Goal: Entertainment & Leisure: Browse casually

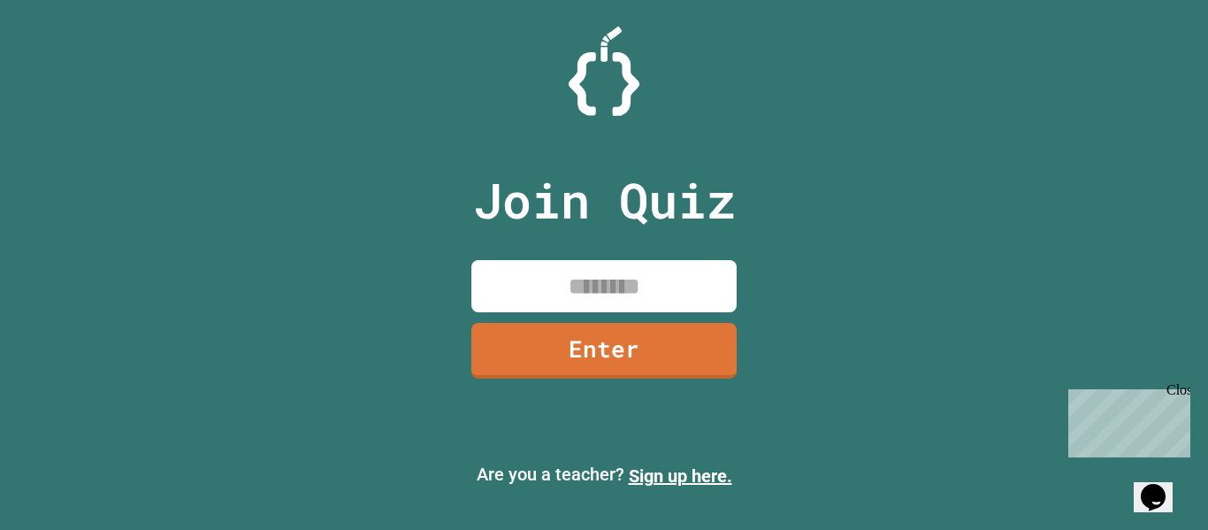
click at [643, 283] on input at bounding box center [603, 286] width 265 height 52
type input "********"
click at [647, 357] on link "Enter" at bounding box center [603, 348] width 265 height 58
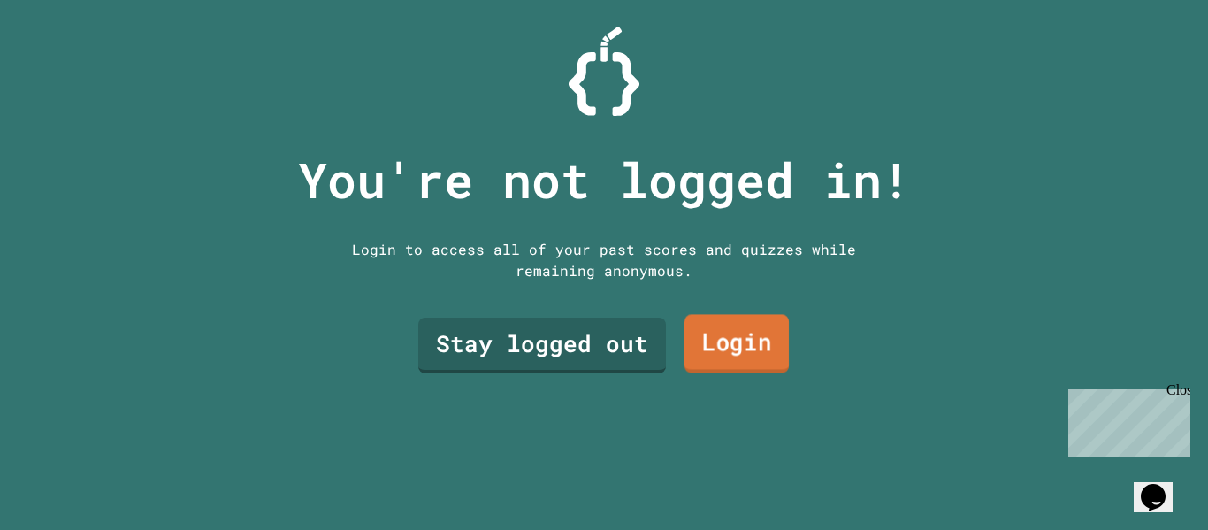
click at [713, 349] on link "Login" at bounding box center [736, 344] width 104 height 58
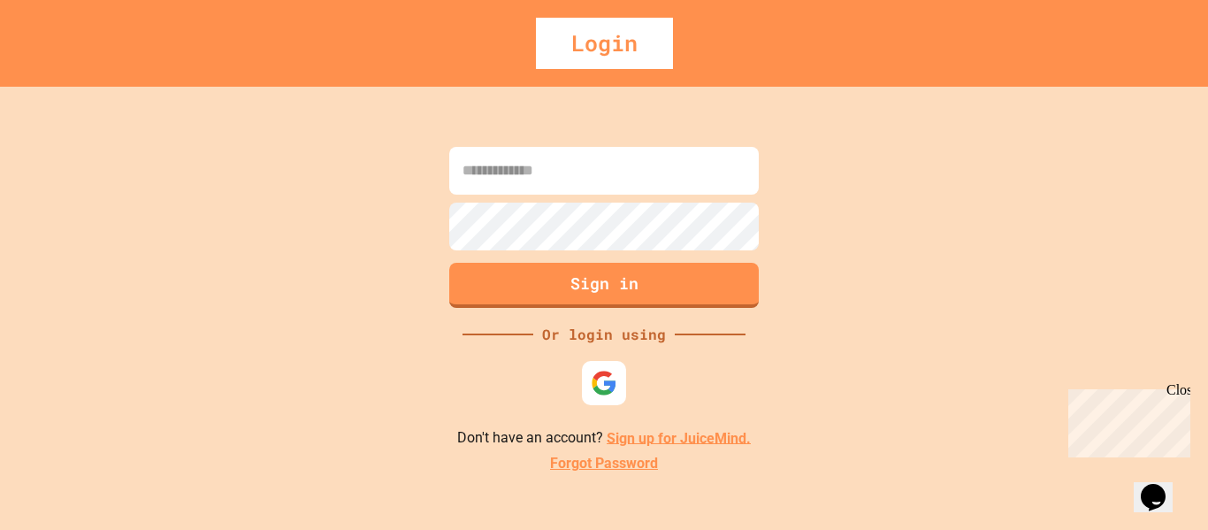
click at [556, 164] on input at bounding box center [604, 171] width 310 height 48
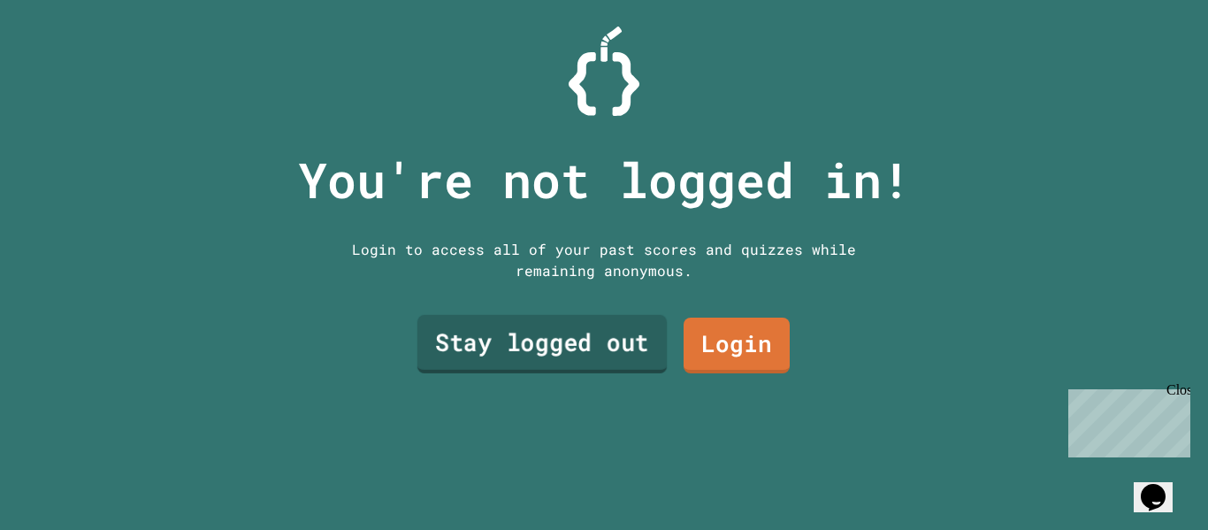
click at [544, 346] on link "Stay logged out" at bounding box center [541, 344] width 249 height 58
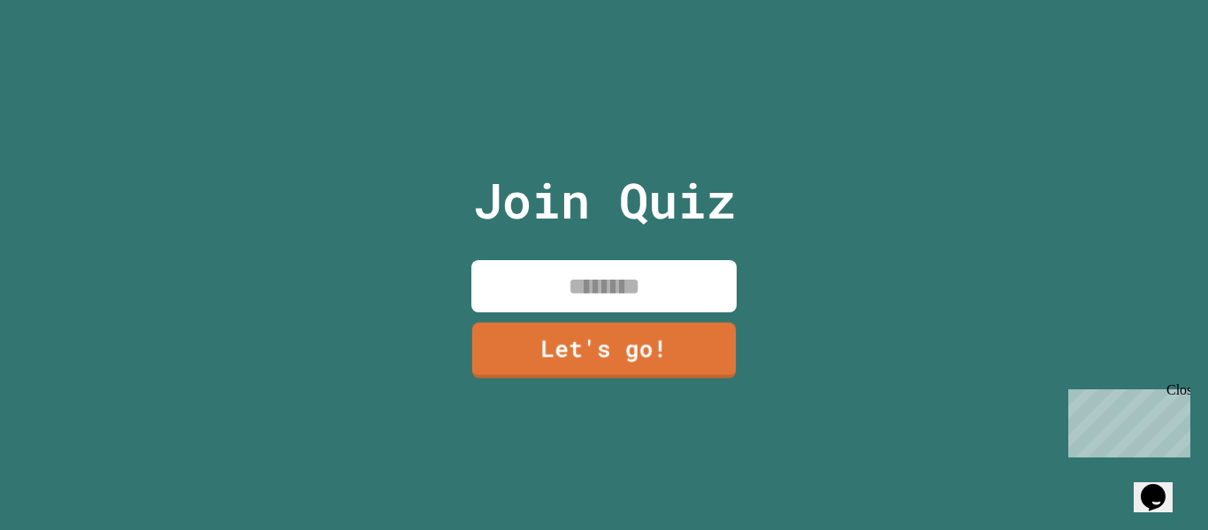
click at [615, 292] on input at bounding box center [603, 286] width 265 height 52
type input "**"
click at [541, 331] on link "Let's go!" at bounding box center [604, 348] width 256 height 58
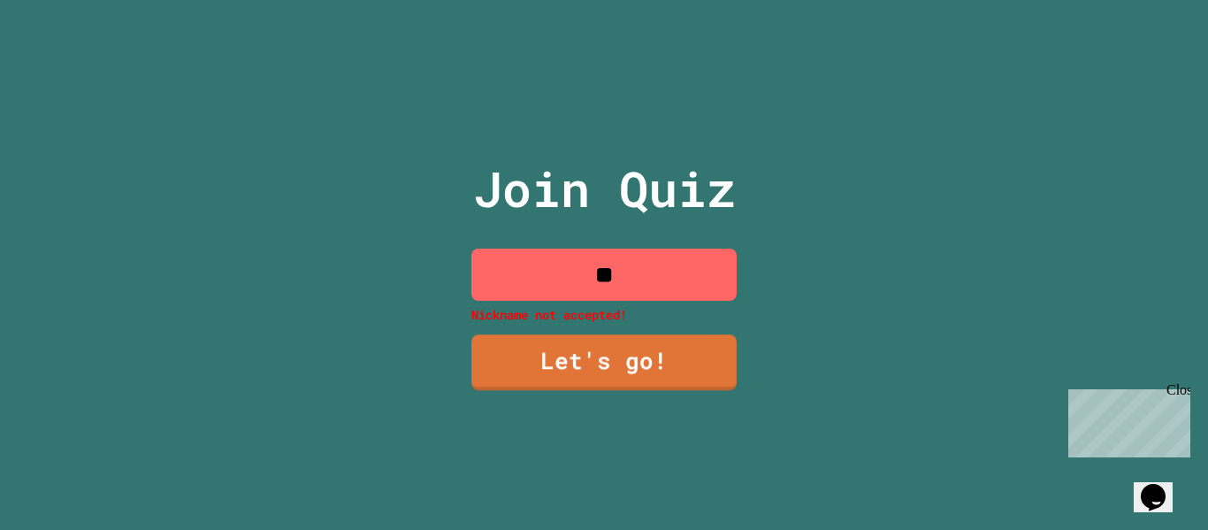
click at [632, 278] on input "**" at bounding box center [603, 274] width 265 height 52
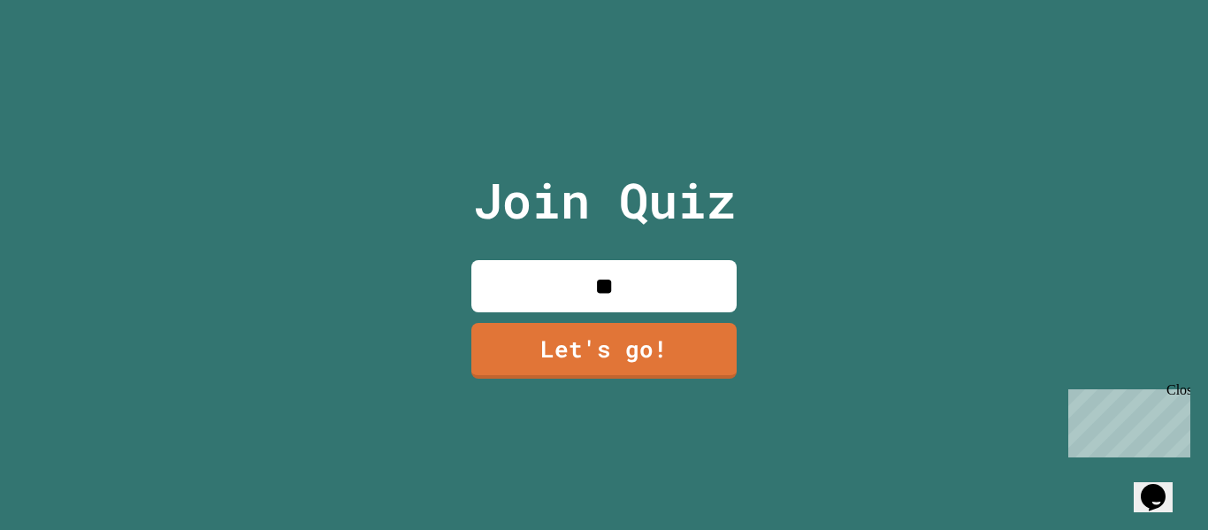
type input "**"
click at [670, 341] on link "Let's go!" at bounding box center [604, 348] width 252 height 58
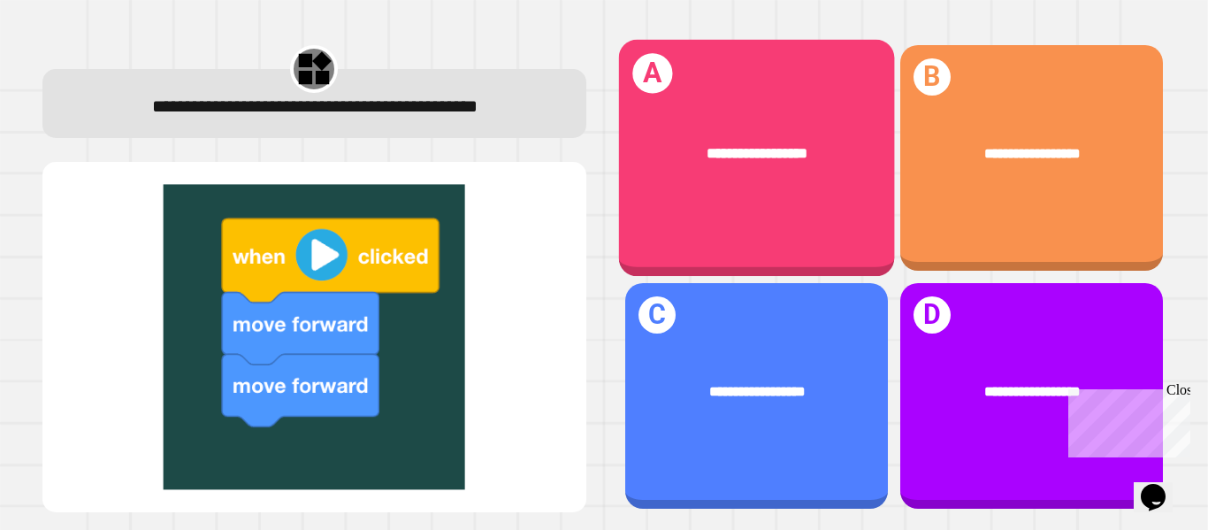
click at [735, 148] on span "**********" at bounding box center [757, 153] width 100 height 14
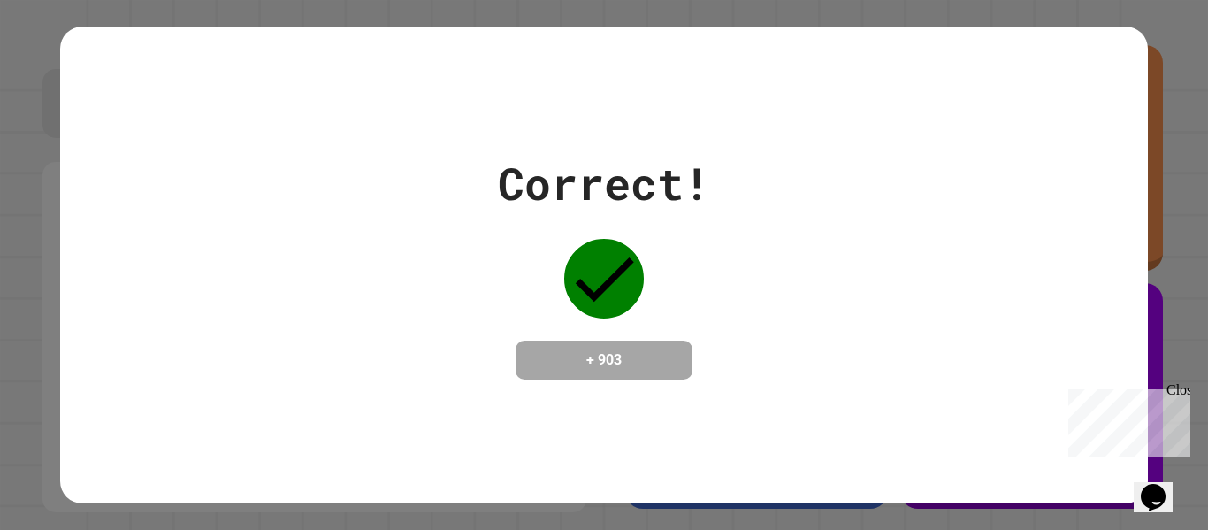
click at [692, 299] on div "Correct! + 903" at bounding box center [604, 264] width 212 height 229
click at [896, 409] on div "Correct! + 903" at bounding box center [603, 265] width 1087 height 477
click at [654, 363] on h4 "+ 903" at bounding box center [603, 359] width 141 height 21
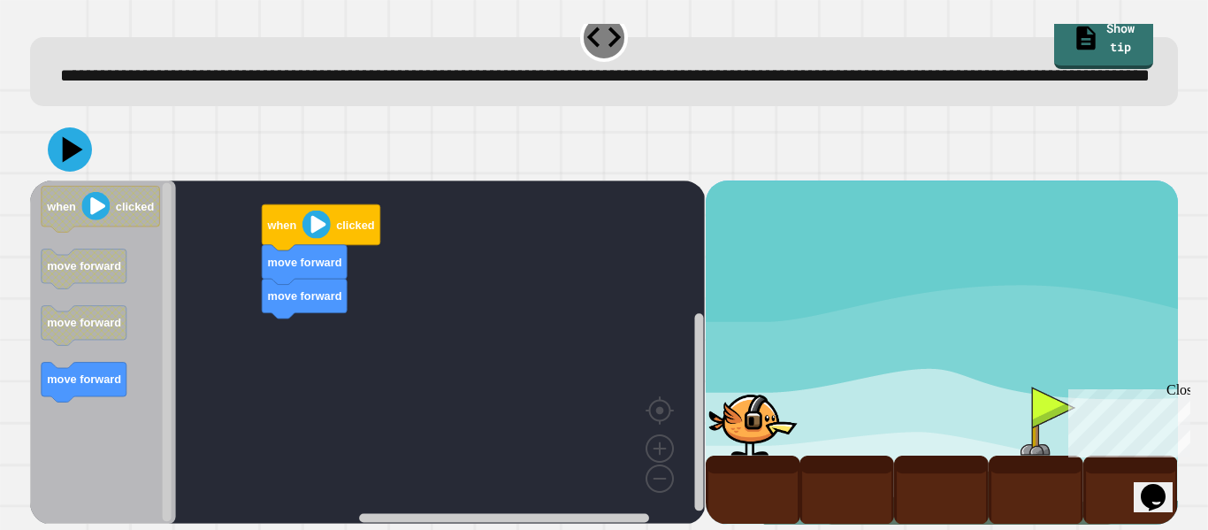
scroll to position [50, 0]
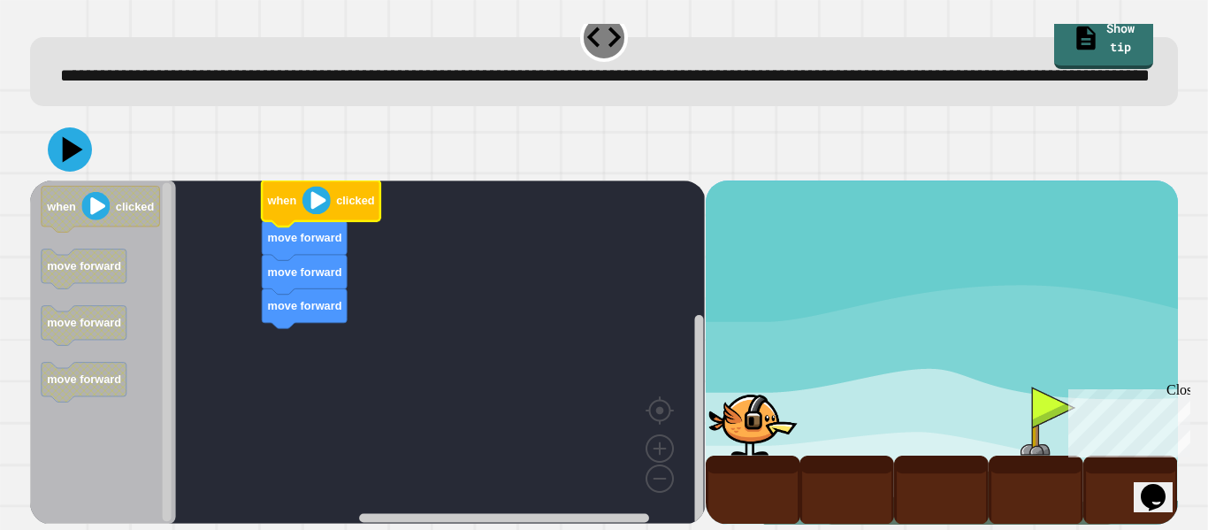
click at [317, 195] on image "Blockly Workspace" at bounding box center [316, 200] width 28 height 28
click at [87, 204] on image "Blockly Workspace" at bounding box center [96, 206] width 28 height 28
click at [316, 196] on image "Blockly Workspace" at bounding box center [316, 200] width 28 height 28
click at [100, 210] on image "Blockly Workspace" at bounding box center [96, 206] width 28 height 28
click at [78, 146] on icon at bounding box center [69, 149] width 53 height 53
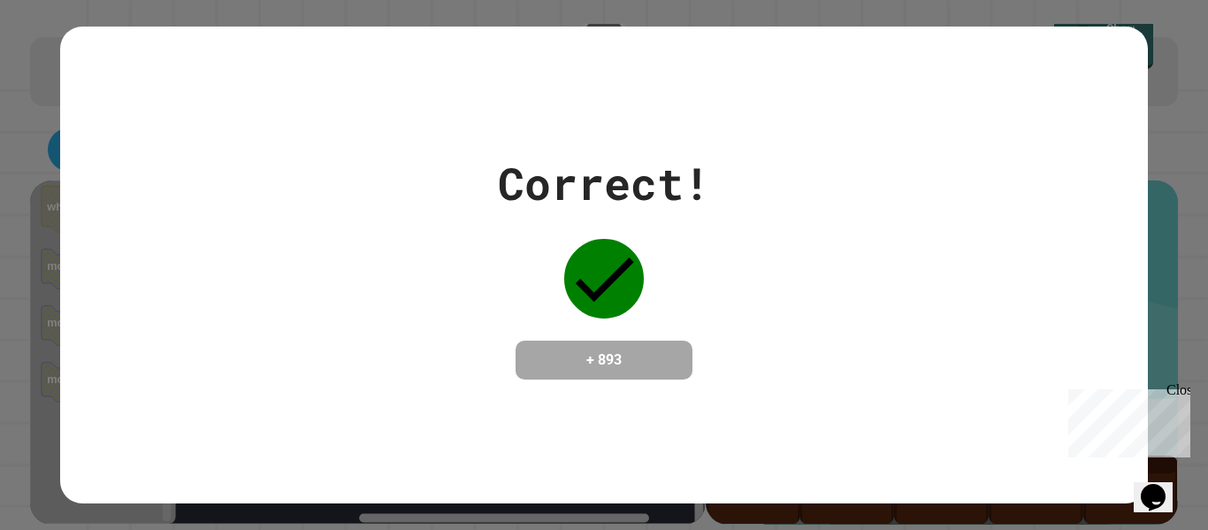
click at [794, 282] on div "Correct! + 893" at bounding box center [603, 264] width 1087 height 229
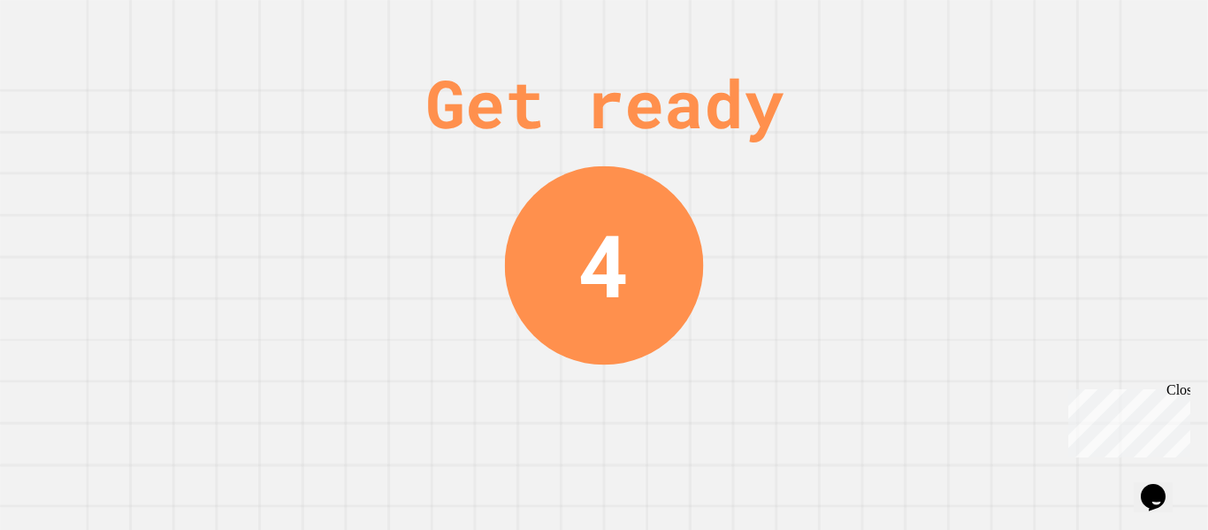
click at [728, 218] on div "Get ready 4" at bounding box center [604, 265] width 1208 height 530
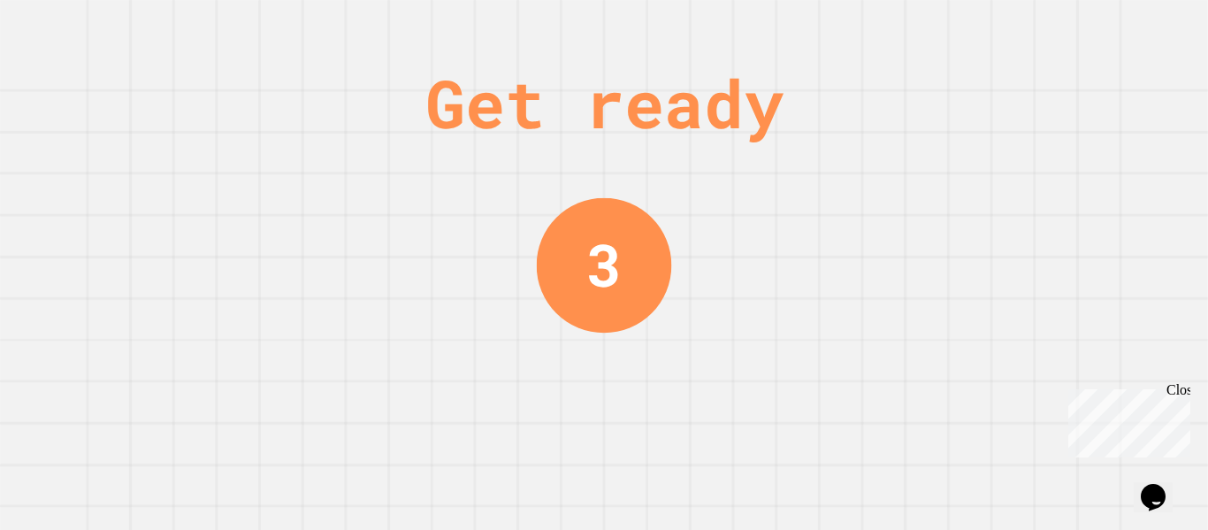
click at [728, 218] on div "Get ready 3" at bounding box center [604, 265] width 1208 height 530
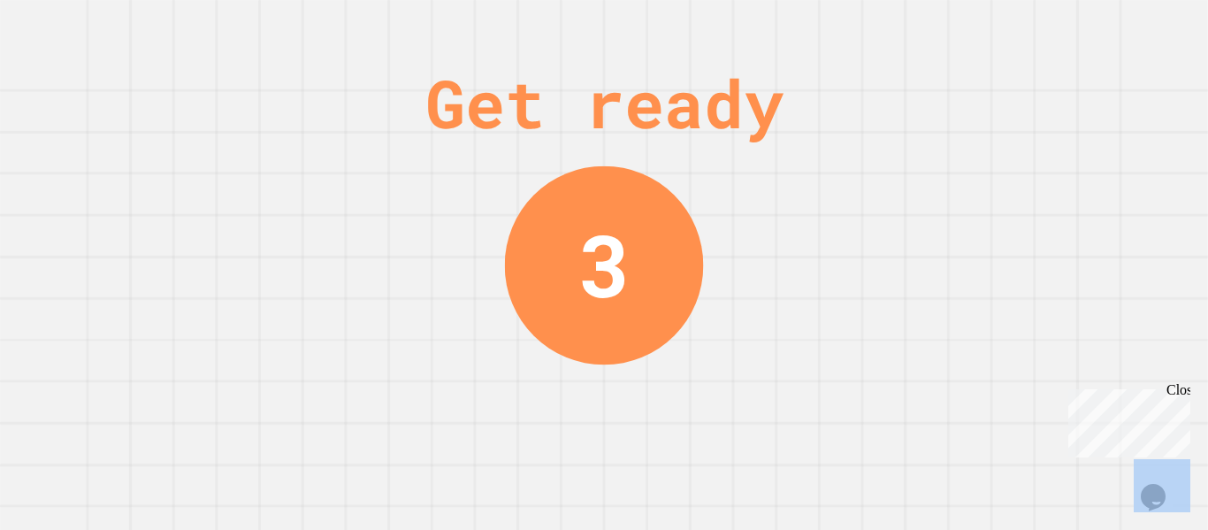
click at [728, 218] on div "Get ready 3" at bounding box center [604, 265] width 1208 height 530
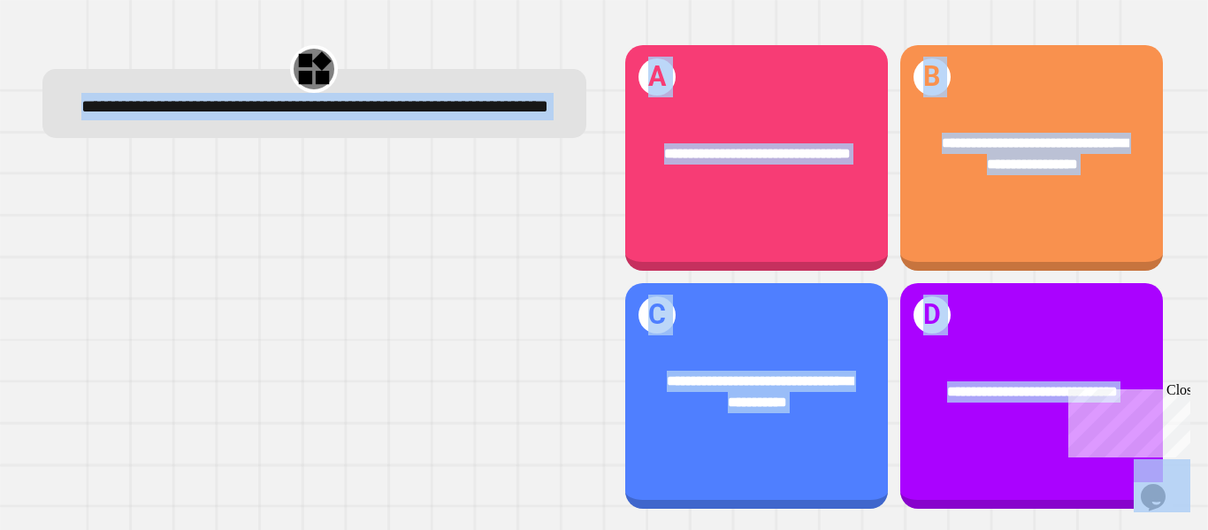
click at [438, 210] on div at bounding box center [314, 336] width 544 height 349
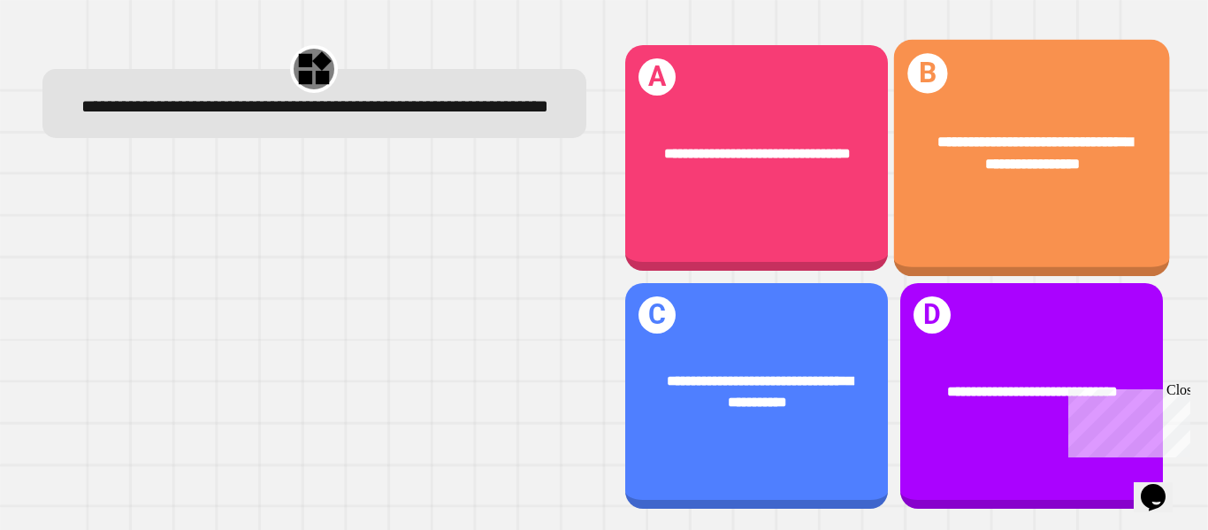
click at [975, 187] on div "**********" at bounding box center [1031, 153] width 276 height 104
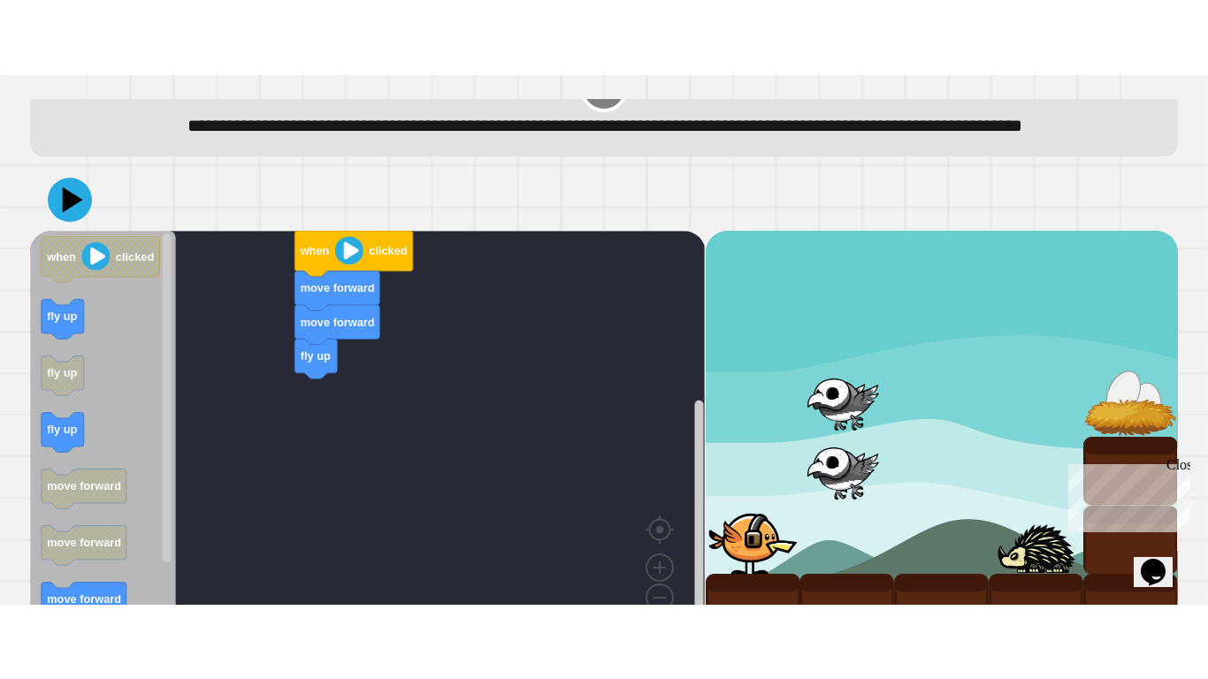
scroll to position [119, 0]
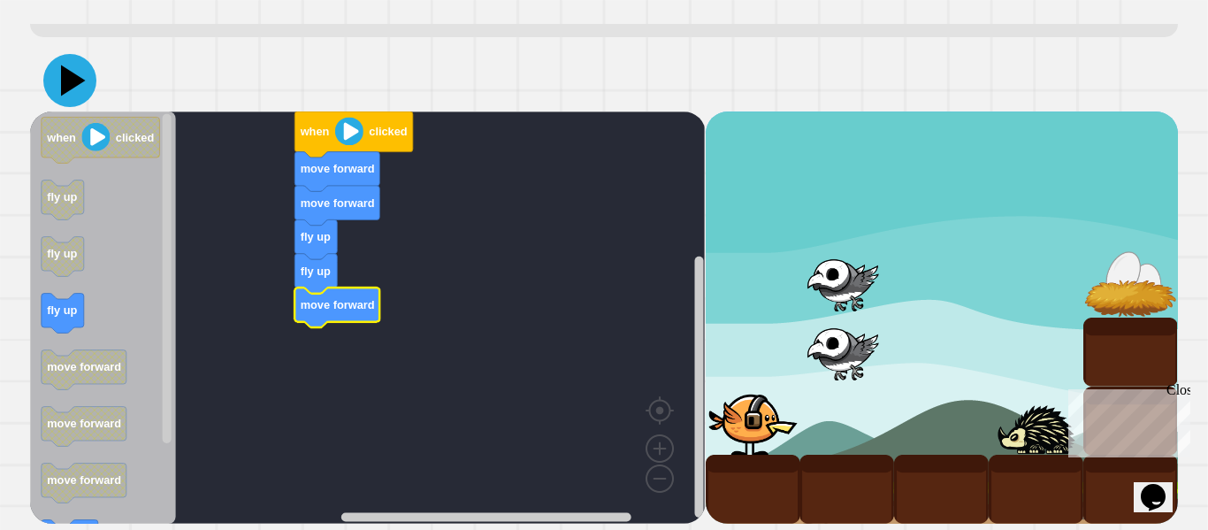
click at [89, 85] on icon at bounding box center [69, 80] width 53 height 53
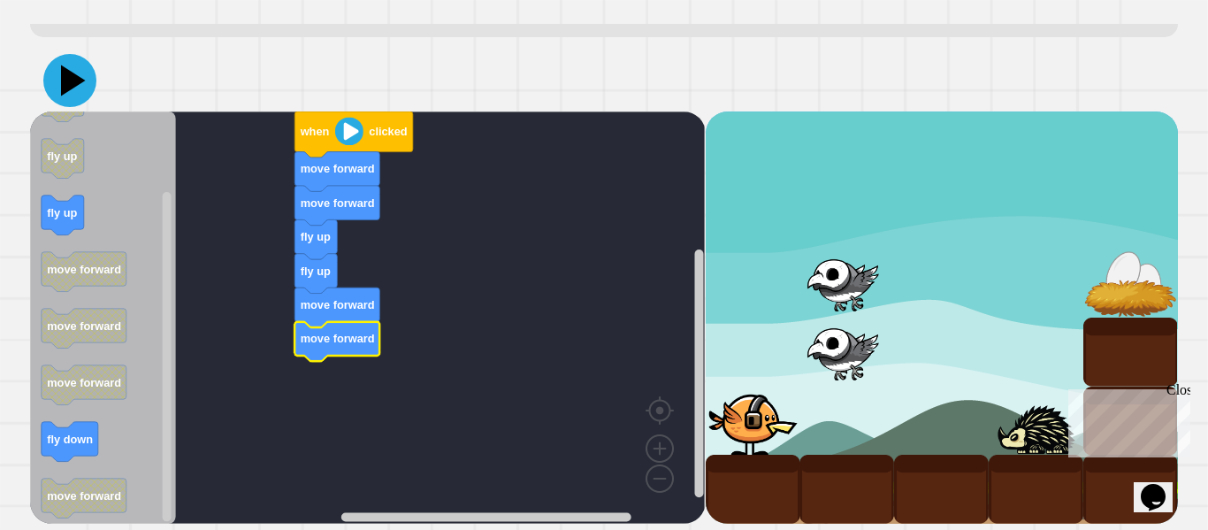
click at [69, 101] on icon at bounding box center [69, 80] width 53 height 53
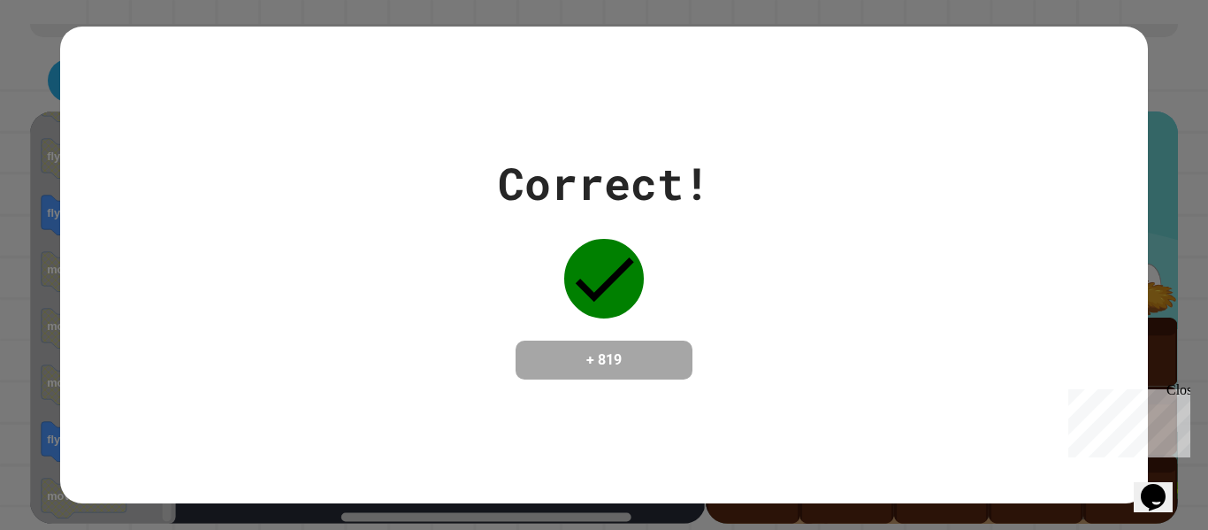
click at [600, 379] on div "+ 819" at bounding box center [604, 359] width 177 height 39
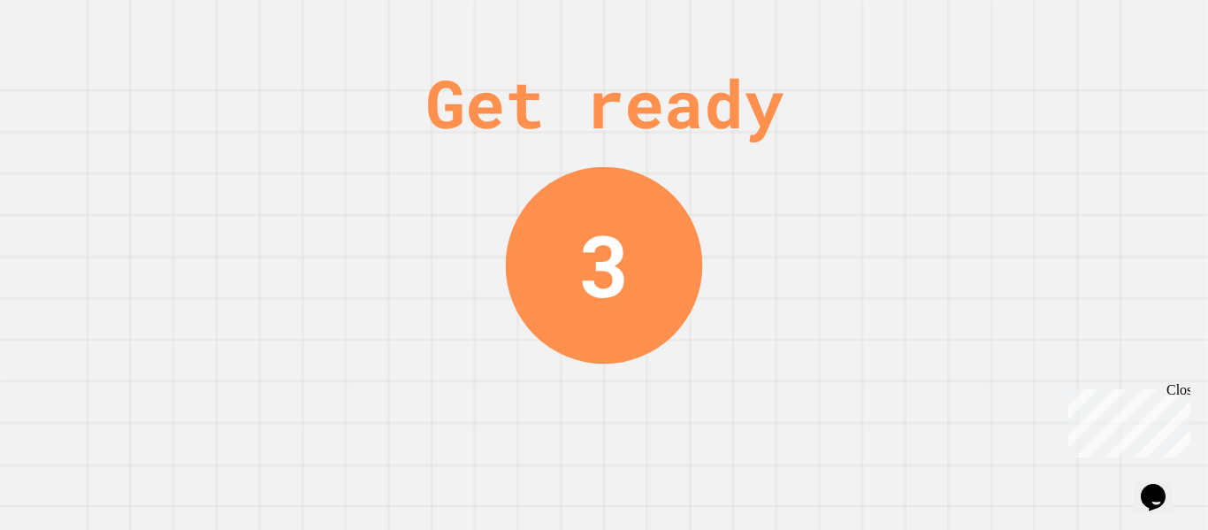
click at [775, 212] on div "Get ready 3" at bounding box center [604, 265] width 1208 height 530
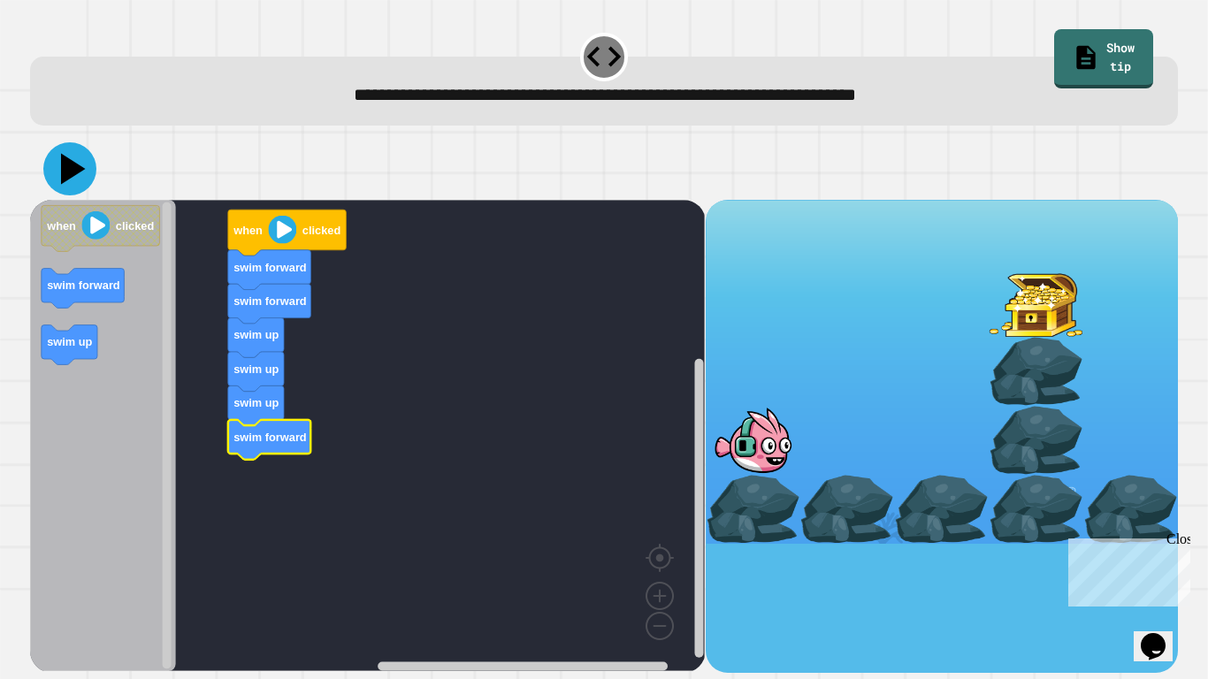
click at [59, 181] on icon at bounding box center [69, 168] width 53 height 53
click at [65, 154] on icon at bounding box center [69, 168] width 53 height 53
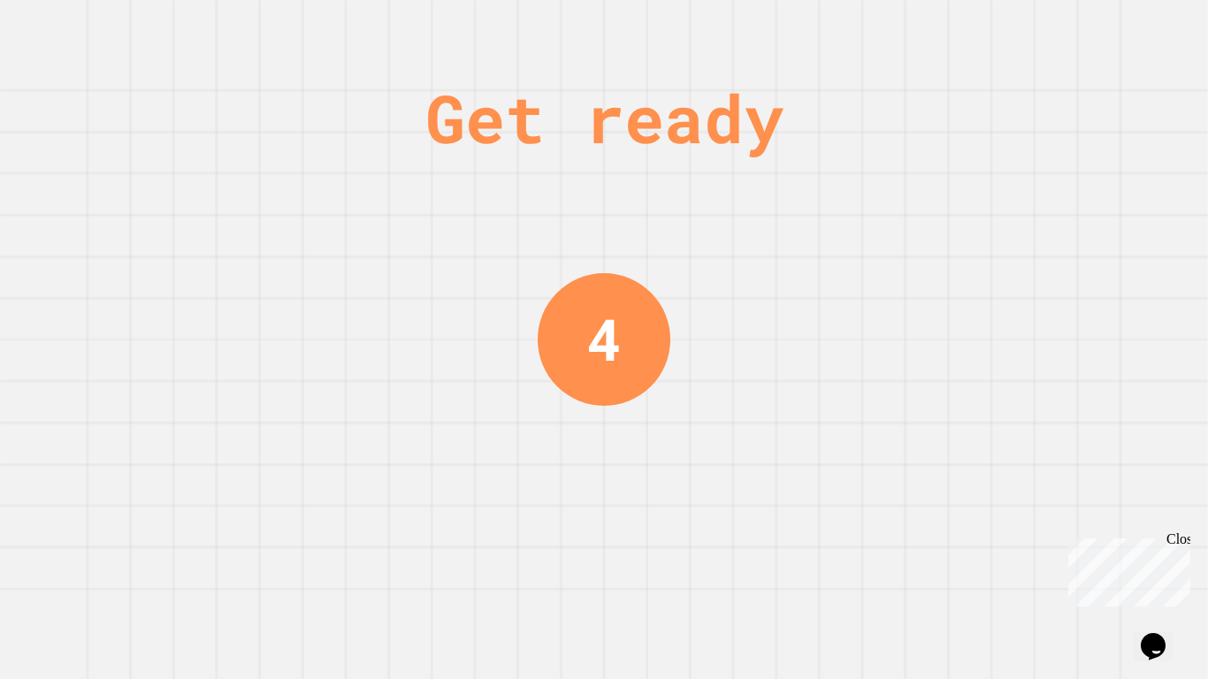
click at [339, 232] on div "Get ready 4" at bounding box center [604, 339] width 1208 height 679
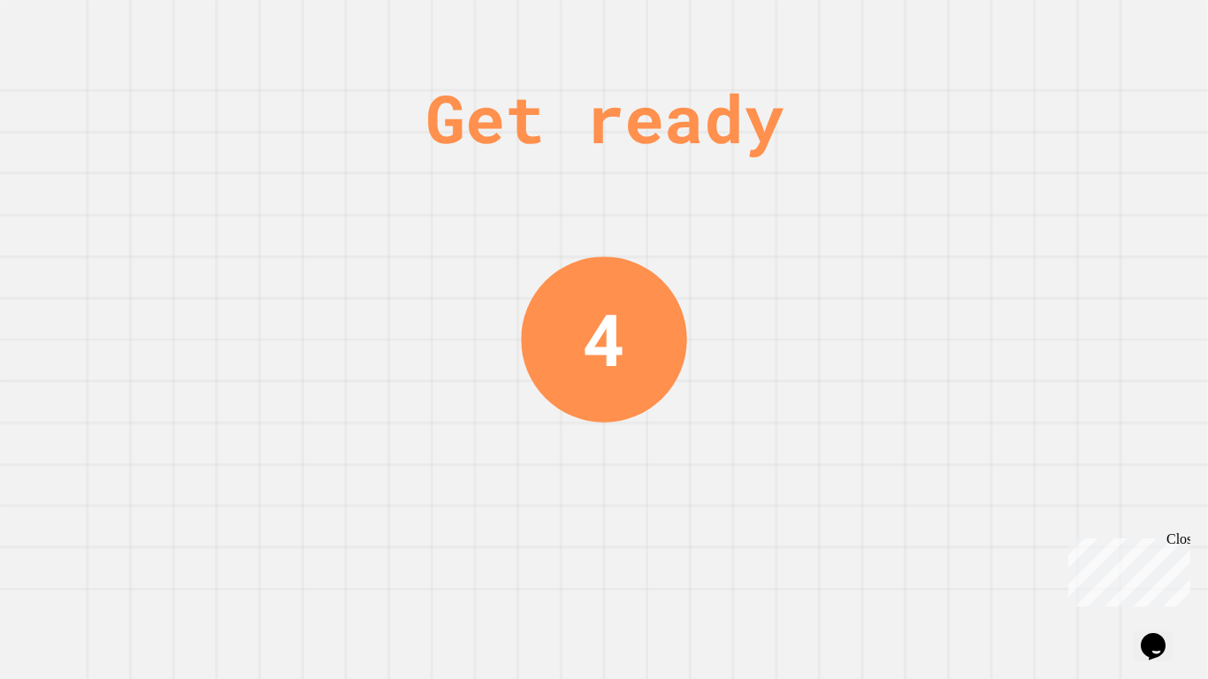
click at [588, 471] on div "Get ready 4" at bounding box center [604, 339] width 133 height 679
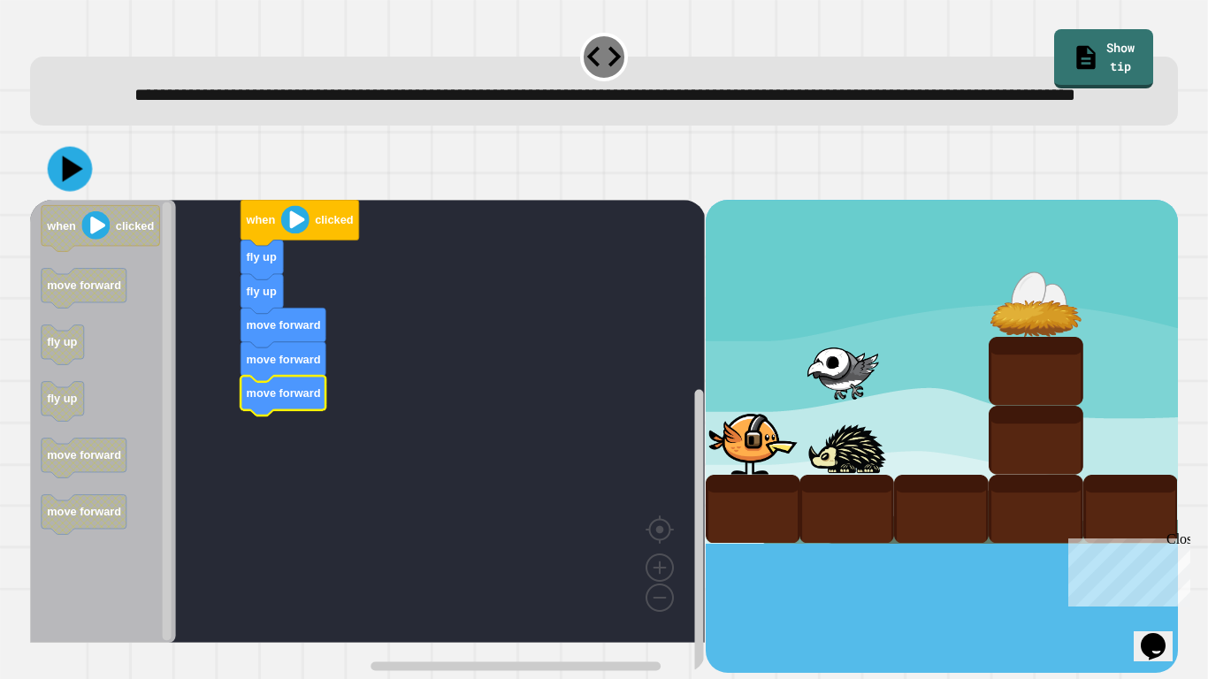
click at [62, 192] on icon at bounding box center [70, 169] width 45 height 45
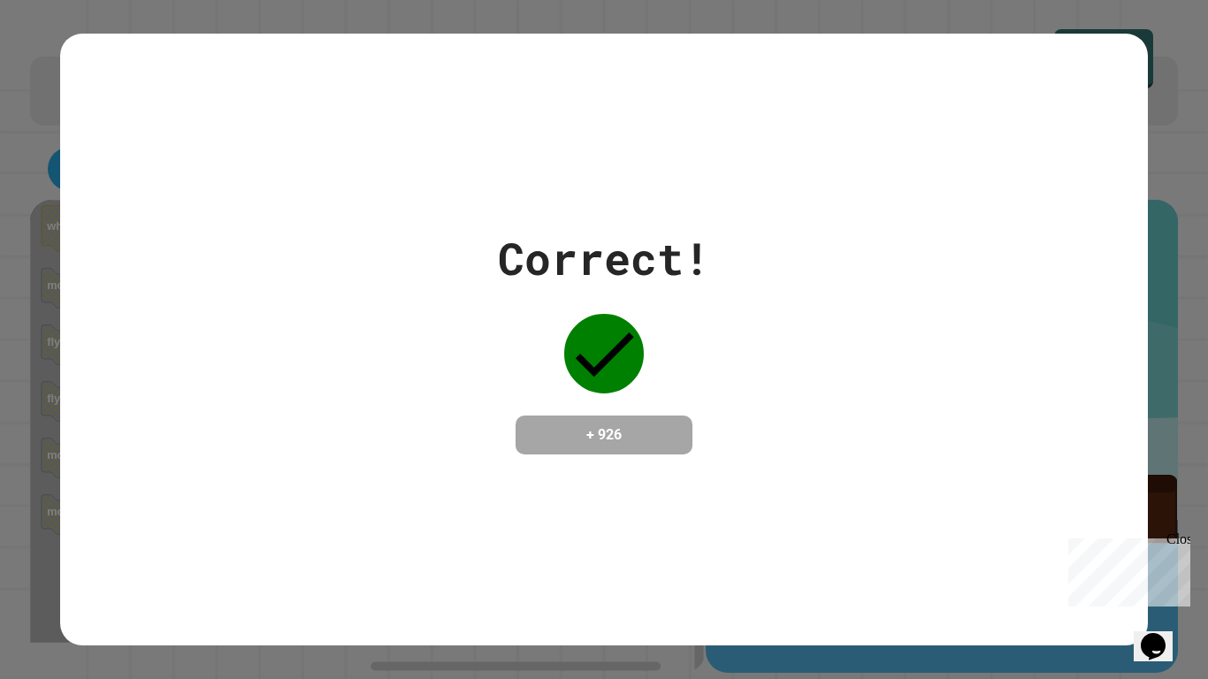
click at [745, 390] on div "Correct! + 926" at bounding box center [603, 340] width 1087 height 229
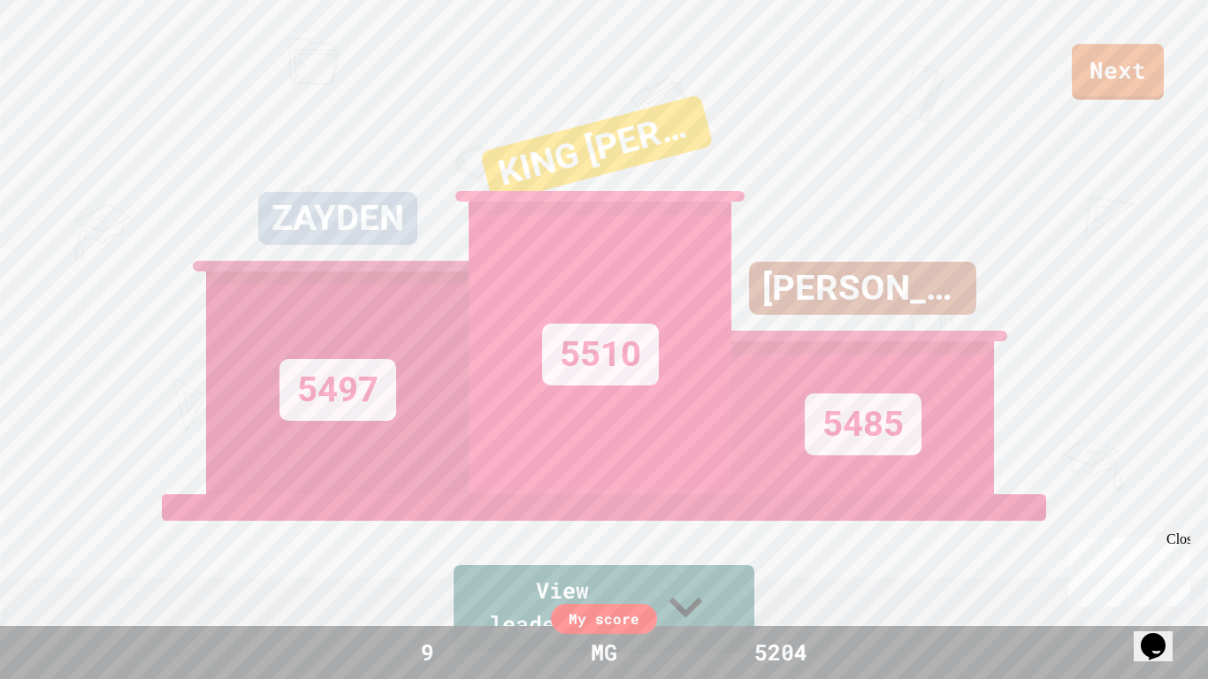
click at [1166, 82] on div "Next" at bounding box center [604, 50] width 1208 height 100
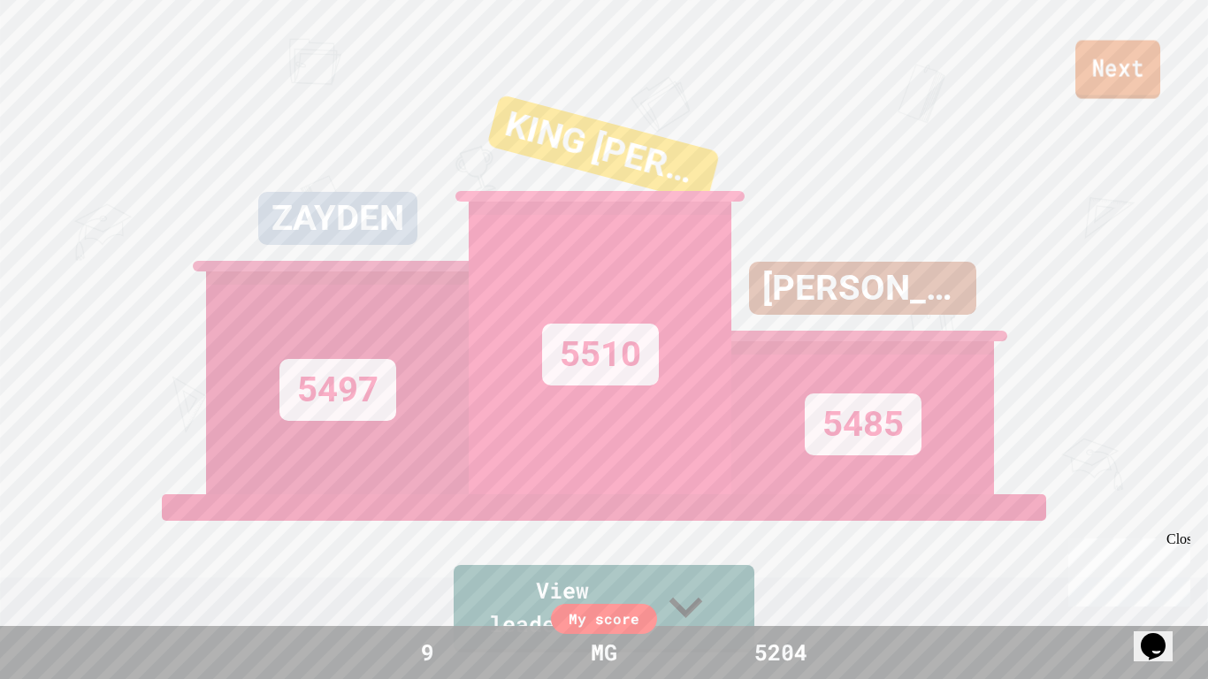
click at [1151, 80] on link "Next" at bounding box center [1117, 70] width 85 height 58
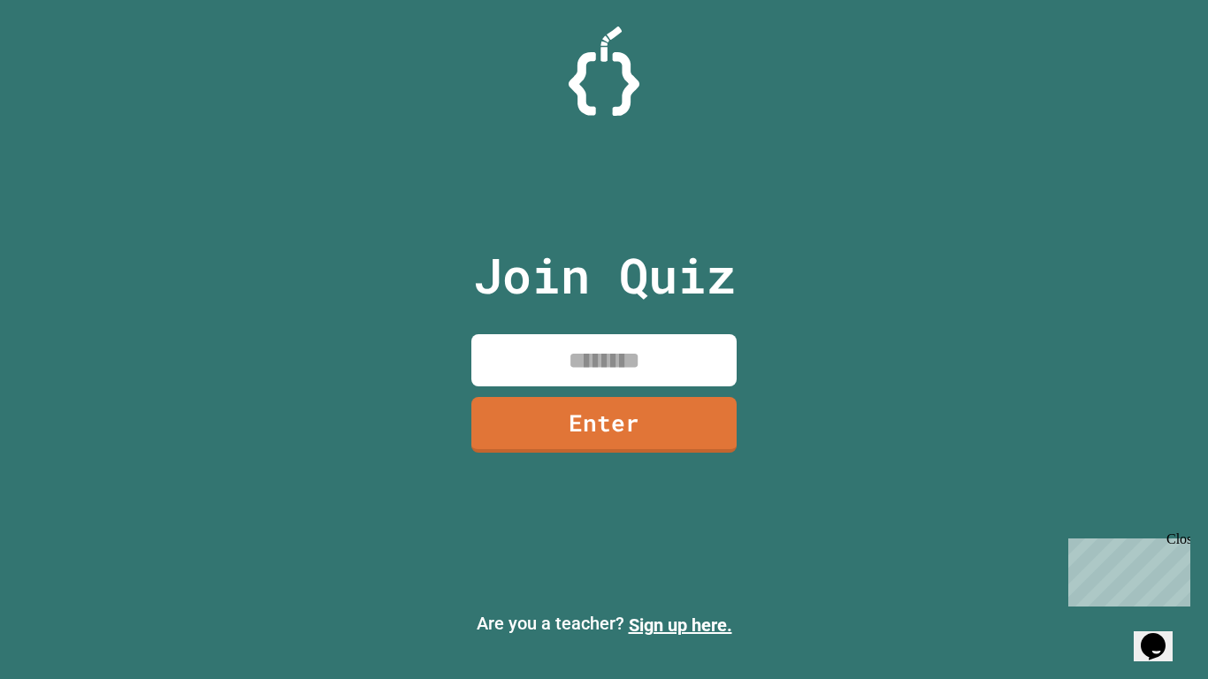
click at [617, 368] on input at bounding box center [603, 360] width 265 height 52
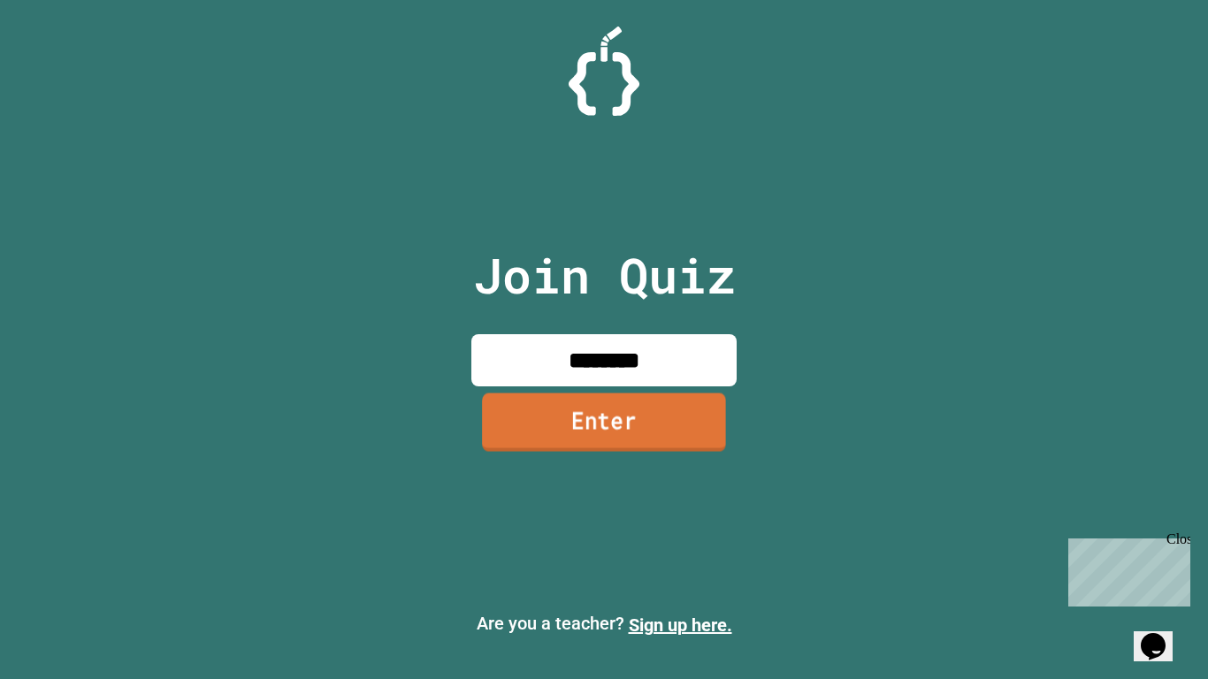
type input "********"
click at [644, 438] on link "Enter" at bounding box center [604, 423] width 268 height 58
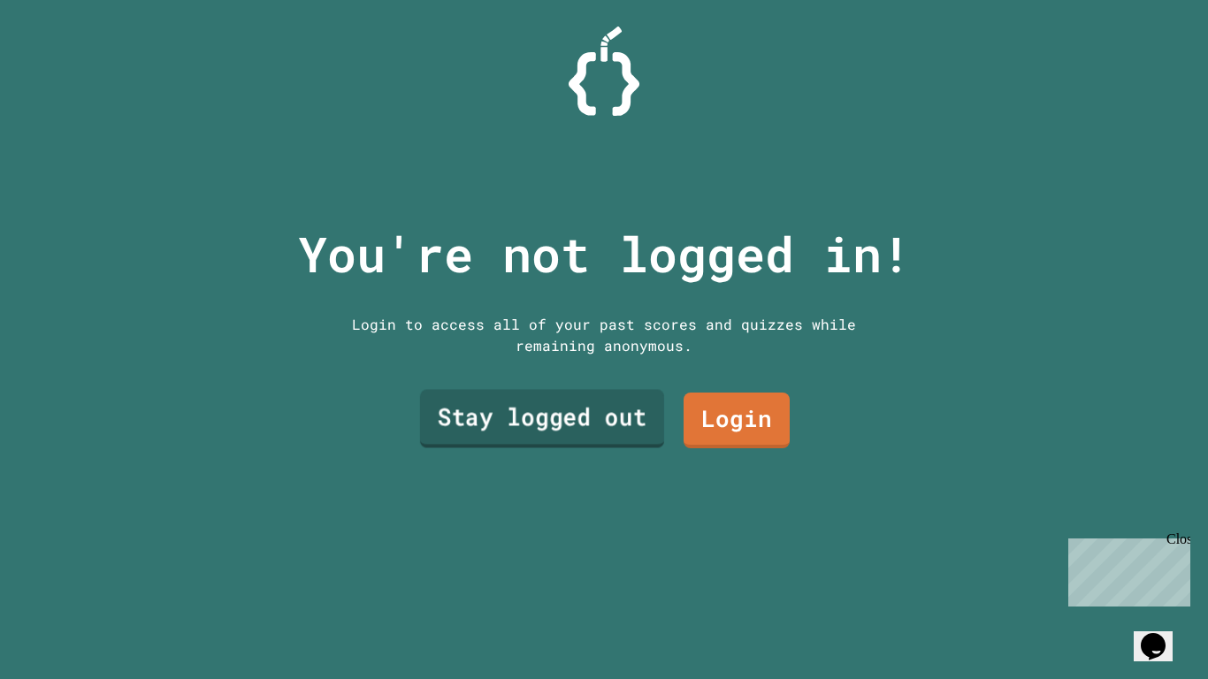
click at [642, 437] on link "Stay logged out" at bounding box center [542, 418] width 244 height 58
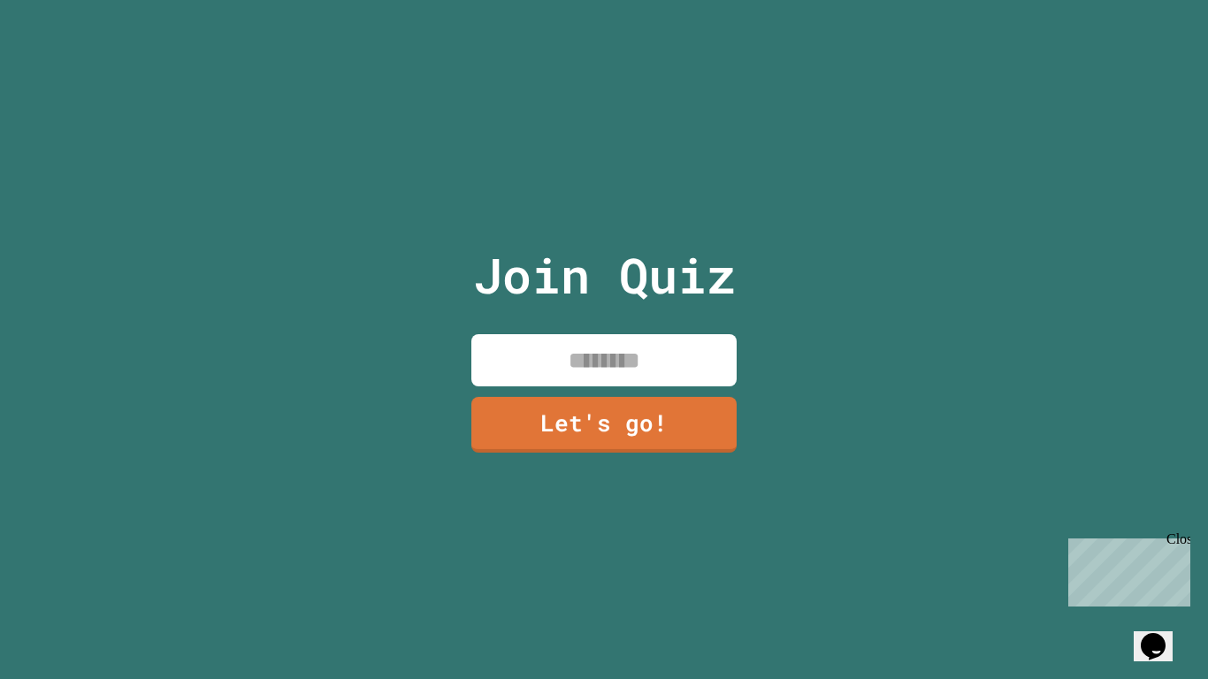
click at [588, 347] on input at bounding box center [603, 360] width 265 height 52
click at [563, 355] on input "****" at bounding box center [603, 360] width 265 height 52
type input "********"
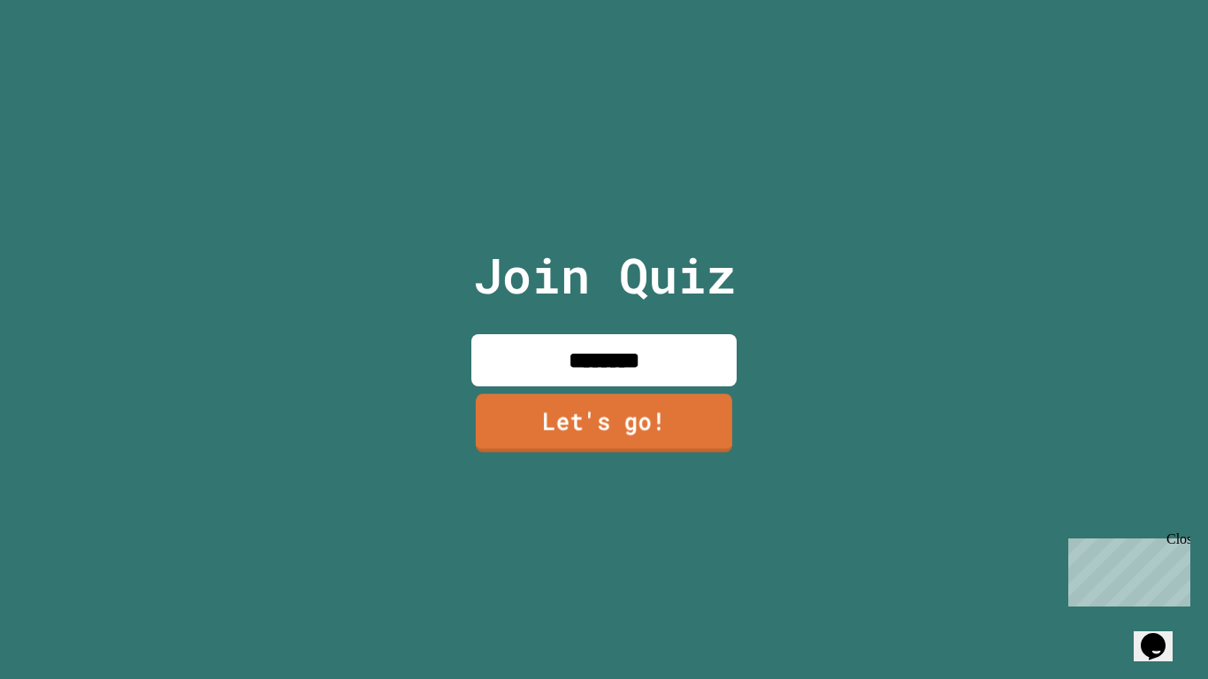
click at [523, 419] on link "Let's go!" at bounding box center [604, 423] width 256 height 58
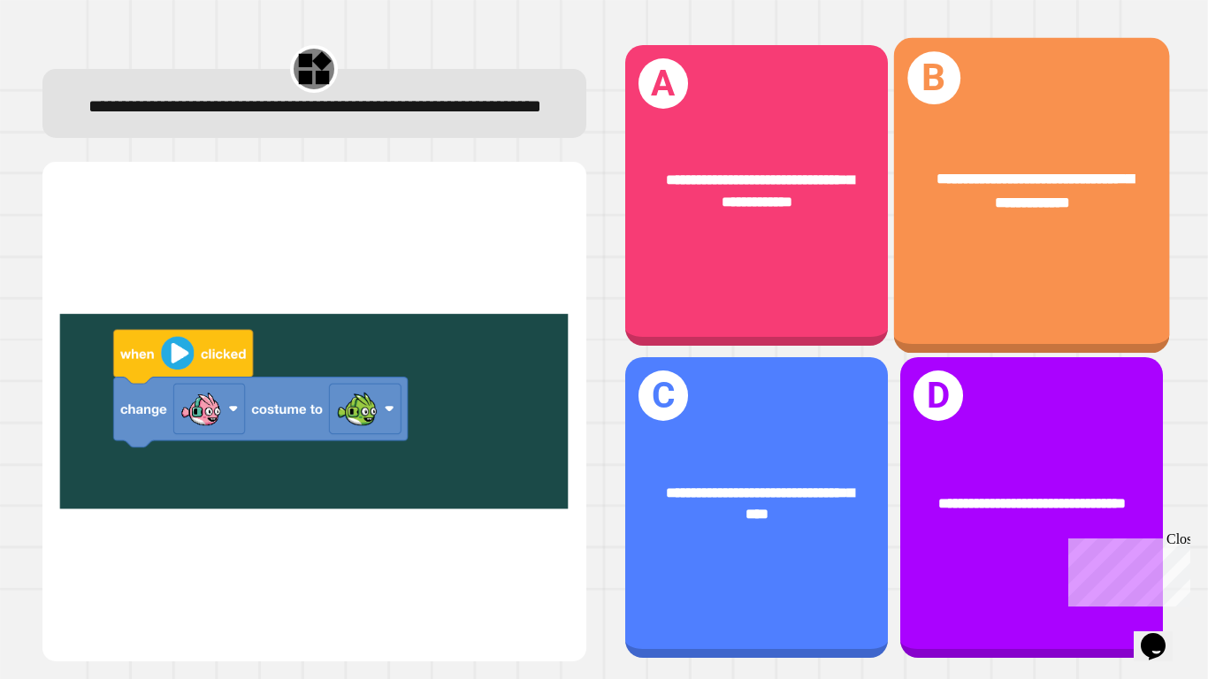
click at [1006, 283] on div "**********" at bounding box center [1031, 195] width 276 height 316
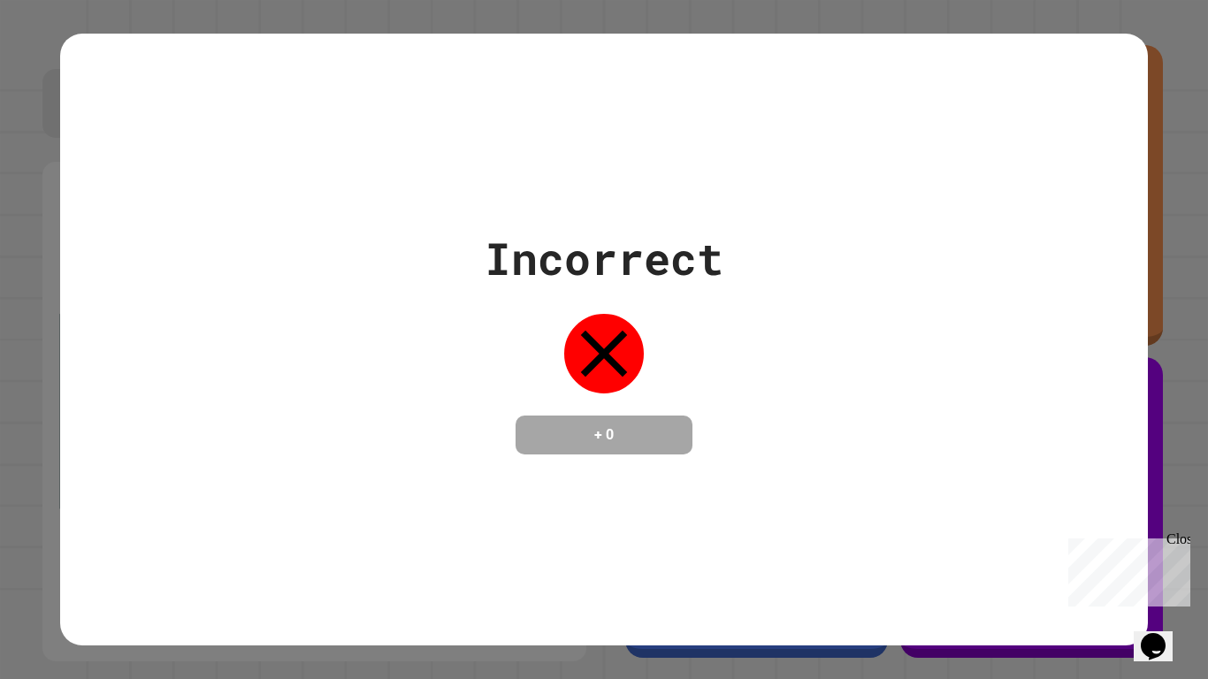
click at [749, 399] on div "Incorrect + 0" at bounding box center [603, 340] width 1087 height 229
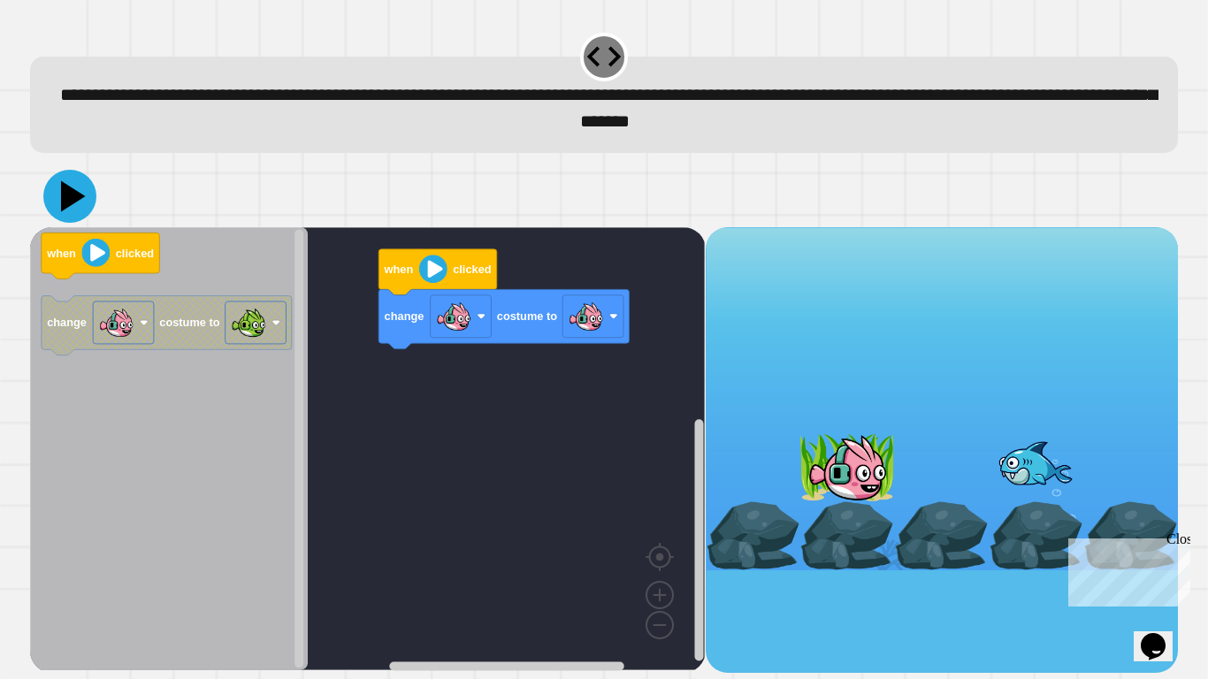
click at [62, 204] on icon at bounding box center [69, 196] width 53 height 53
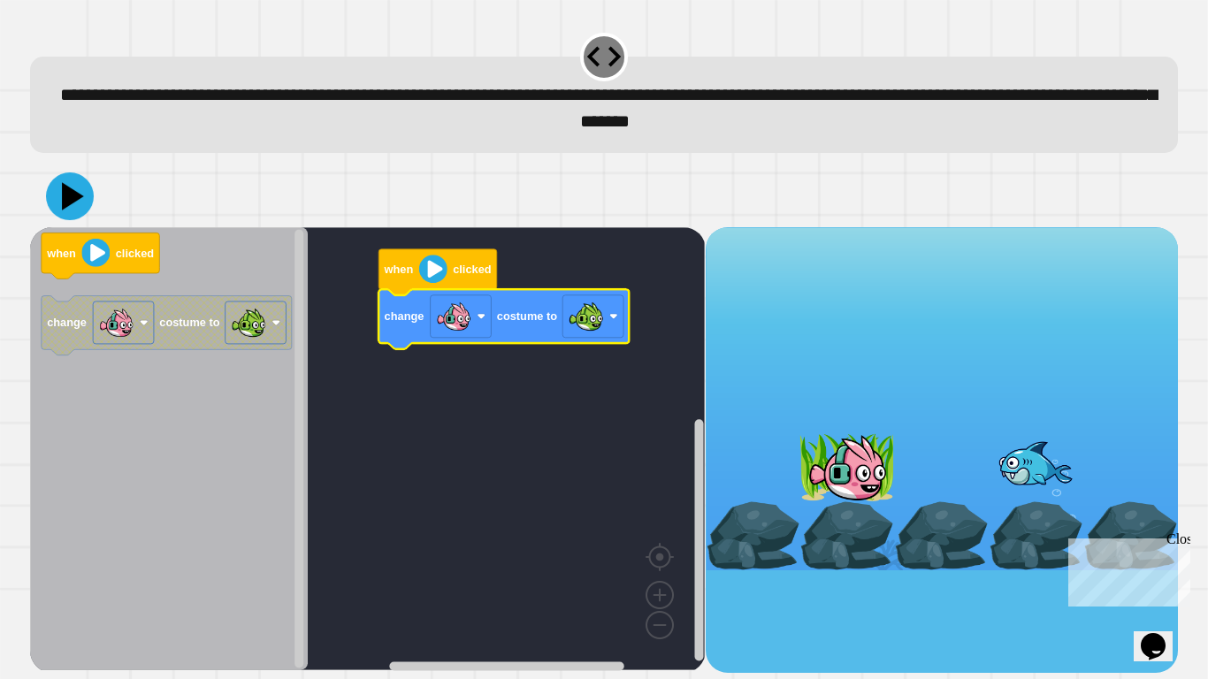
click at [64, 193] on icon at bounding box center [73, 195] width 22 height 27
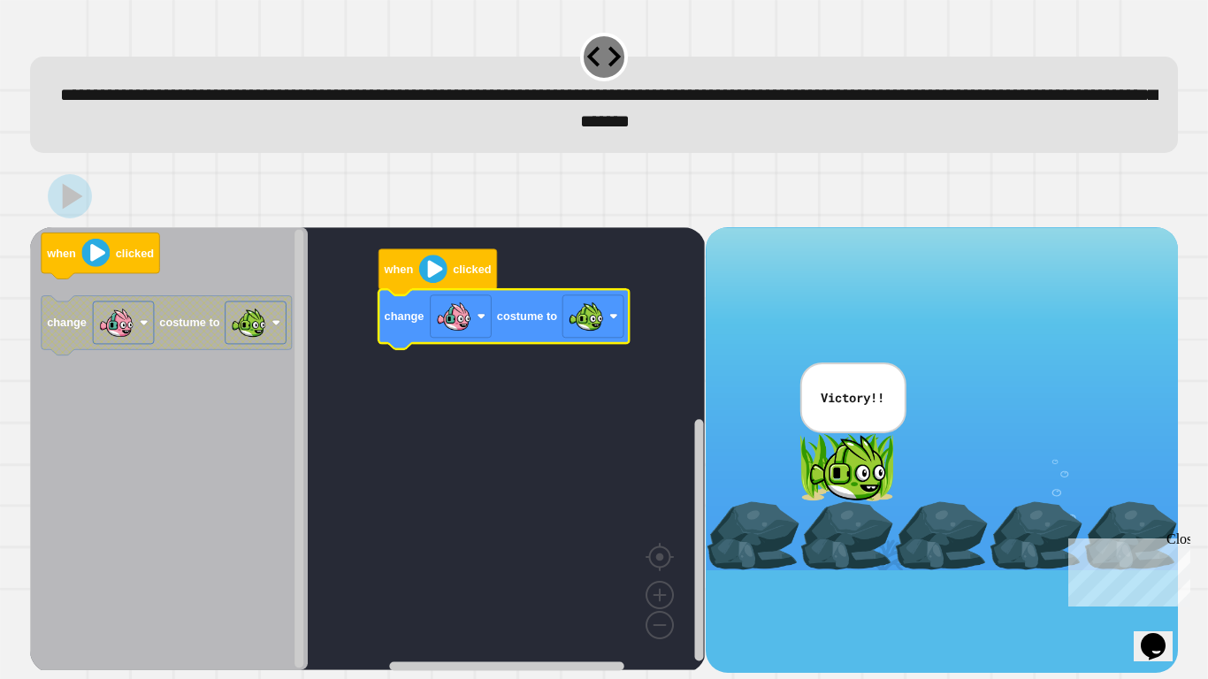
click at [820, 430] on div "Victory!!" at bounding box center [852, 398] width 106 height 71
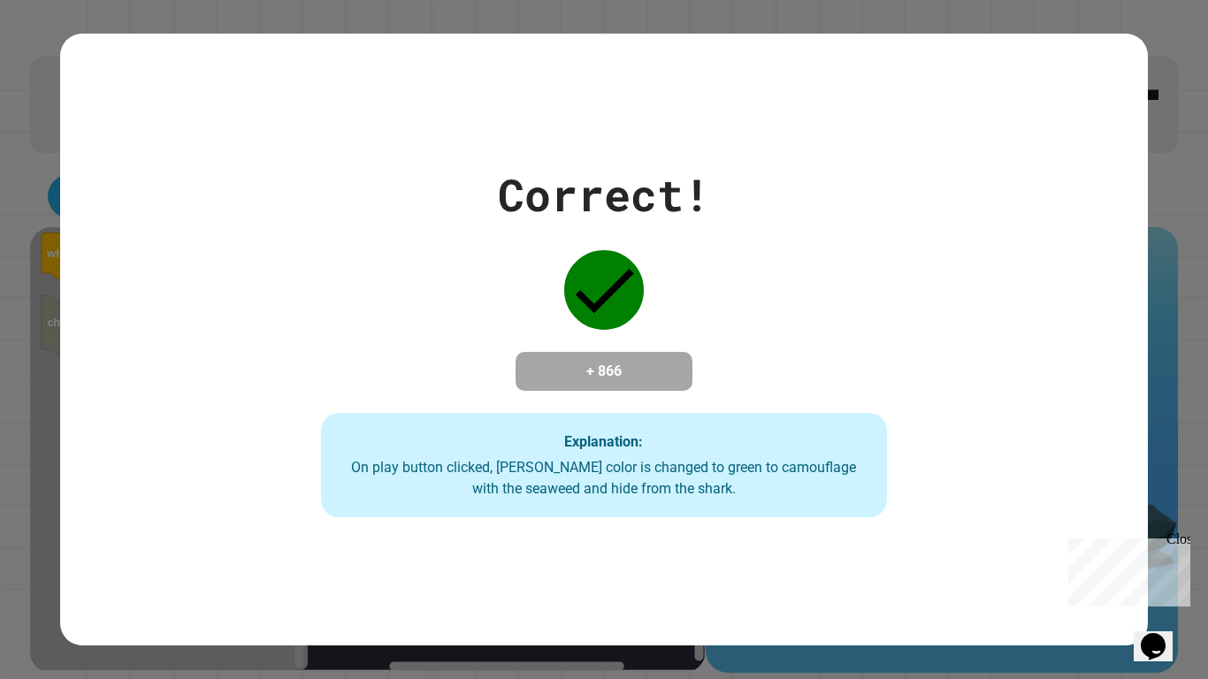
click at [820, 430] on div "Explanation: On play button clicked, [PERSON_NAME] color is changed to green to…" at bounding box center [603, 465] width 565 height 104
click at [773, 412] on div "Correct! + 866 Explanation: On play button clicked, [PERSON_NAME] color is chan…" at bounding box center [603, 340] width 807 height 356
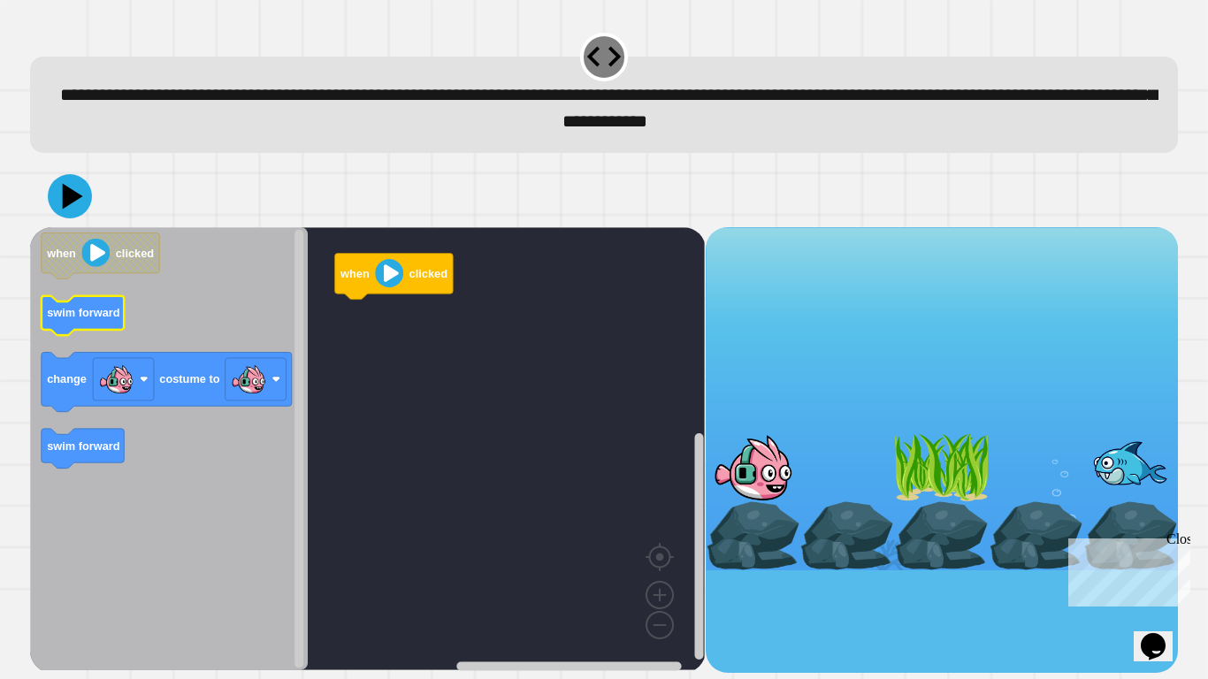
click at [73, 314] on text "swim forward" at bounding box center [83, 312] width 73 height 13
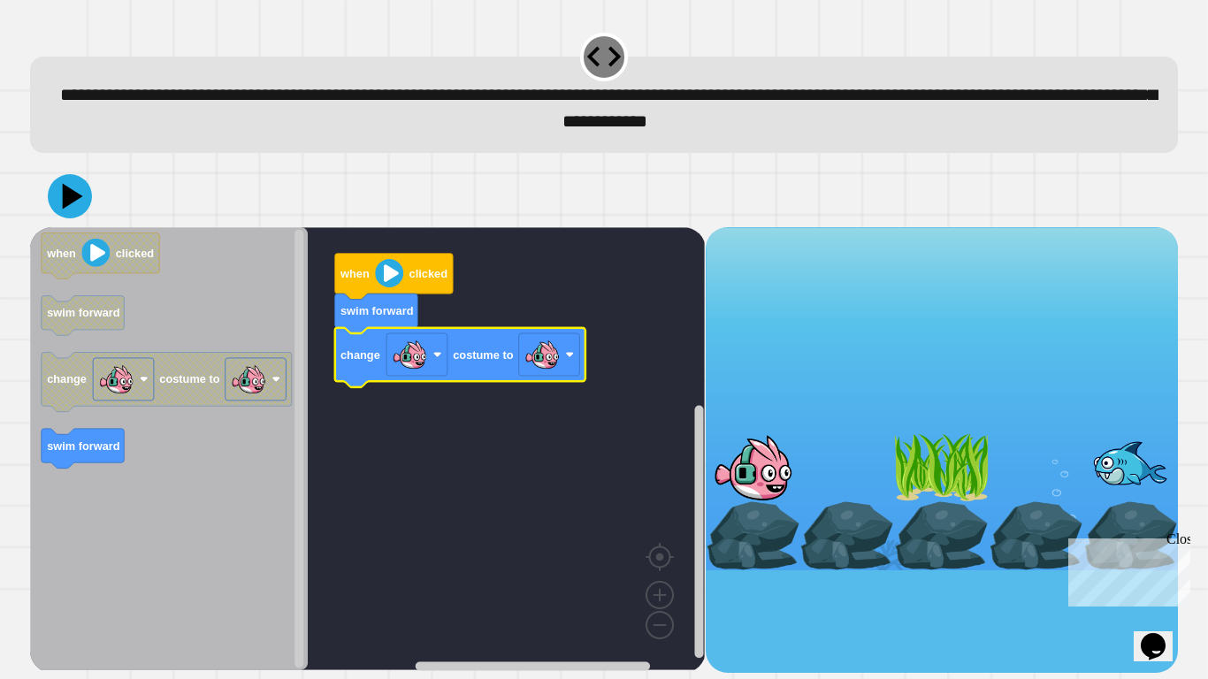
click at [534, 357] on image "Blockly Workspace" at bounding box center [541, 354] width 35 height 35
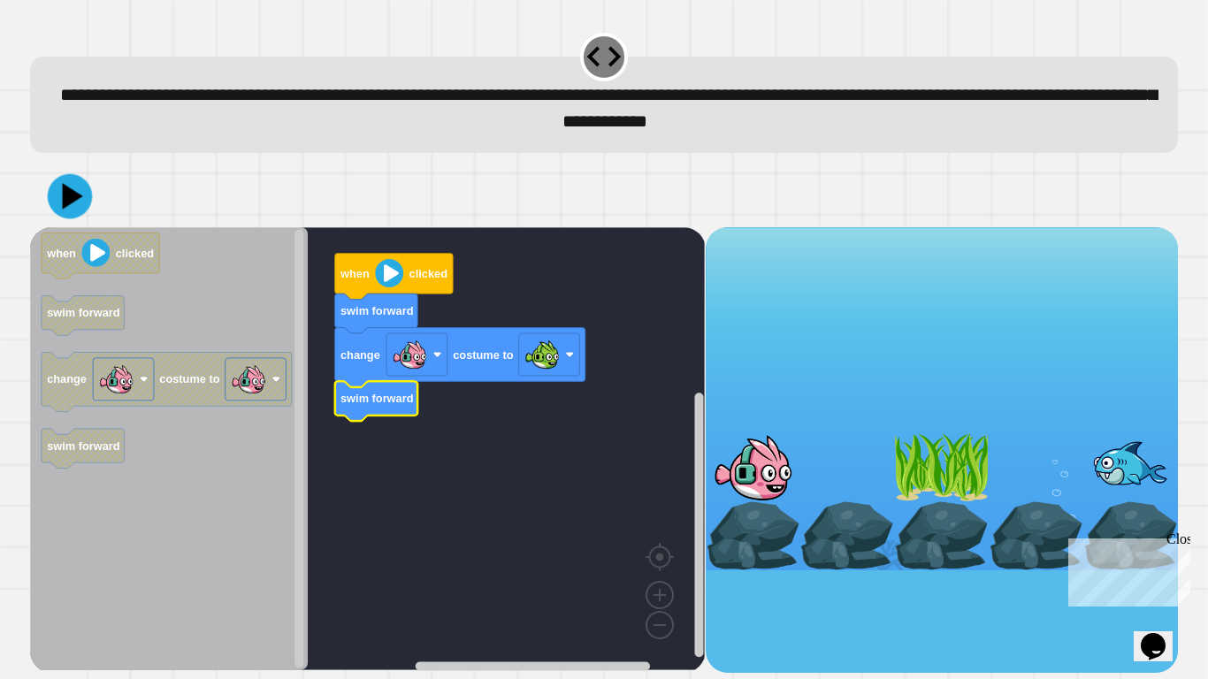
click at [54, 205] on icon at bounding box center [70, 196] width 45 height 45
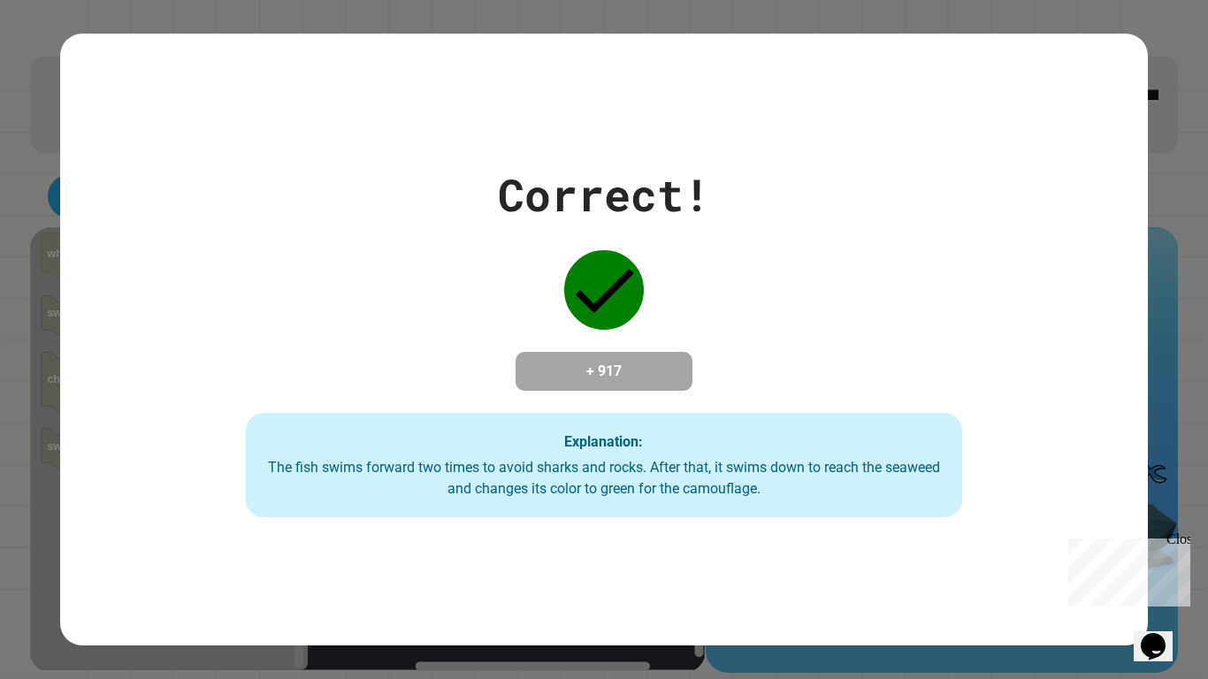
click at [868, 347] on div "Correct! + 917 Explanation: The fish swims forward two times to avoid sharks an…" at bounding box center [604, 340] width 1024 height 356
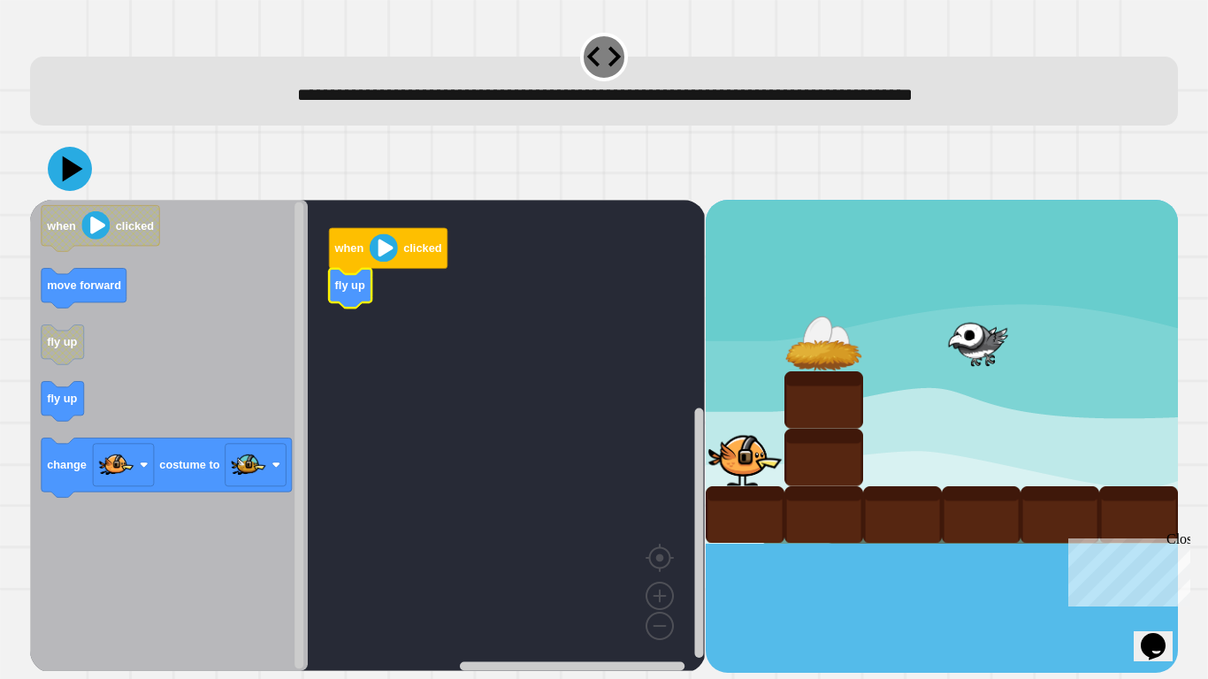
click at [284, 373] on icon "Blockly Workspace" at bounding box center [169, 435] width 278 height 471
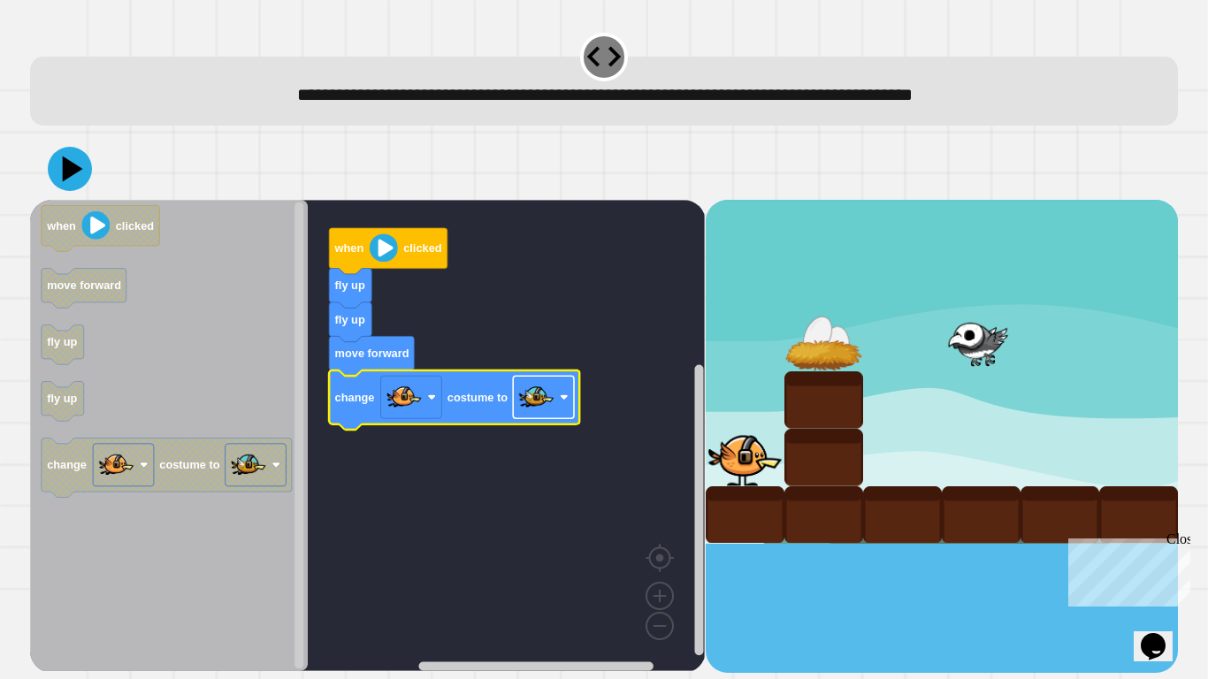
click at [525, 398] on image "Blockly Workspace" at bounding box center [536, 396] width 35 height 35
click at [538, 411] on image "Blockly Workspace" at bounding box center [536, 396] width 35 height 35
click at [524, 400] on image "Blockly Workspace" at bounding box center [536, 396] width 35 height 35
click at [88, 185] on icon at bounding box center [69, 168] width 53 height 53
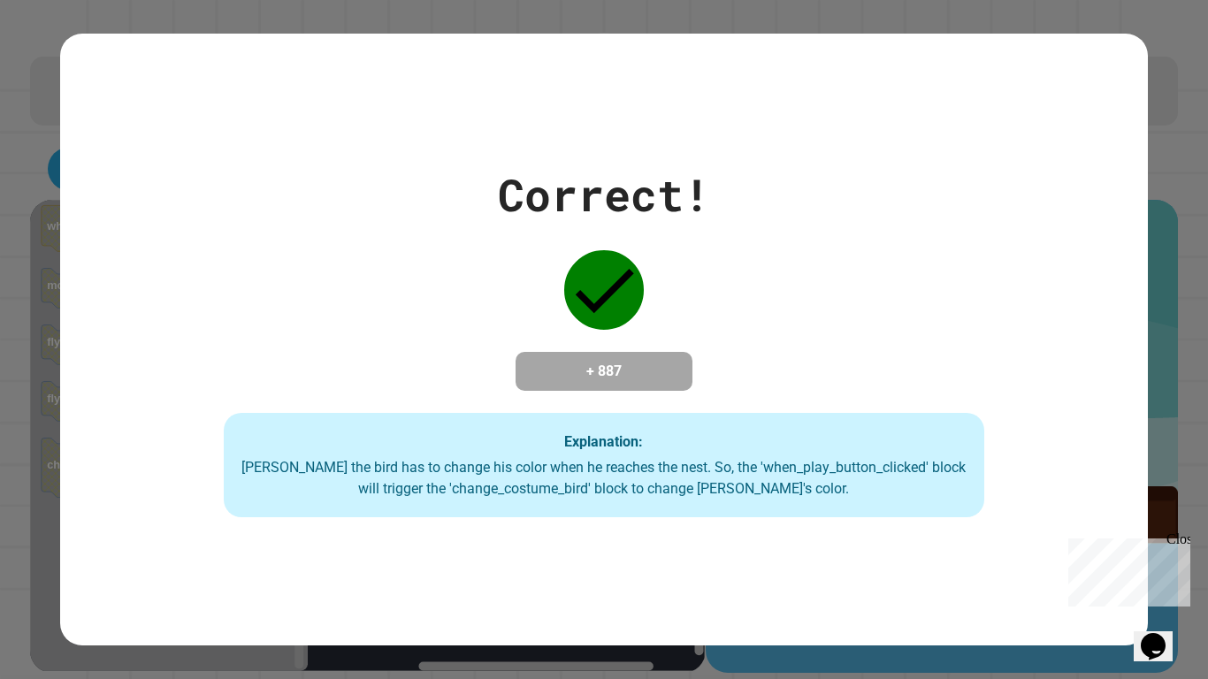
click at [672, 340] on div "Correct! + 887 Explanation: [PERSON_NAME] the bird has to change his color when…" at bounding box center [603, 340] width 1087 height 356
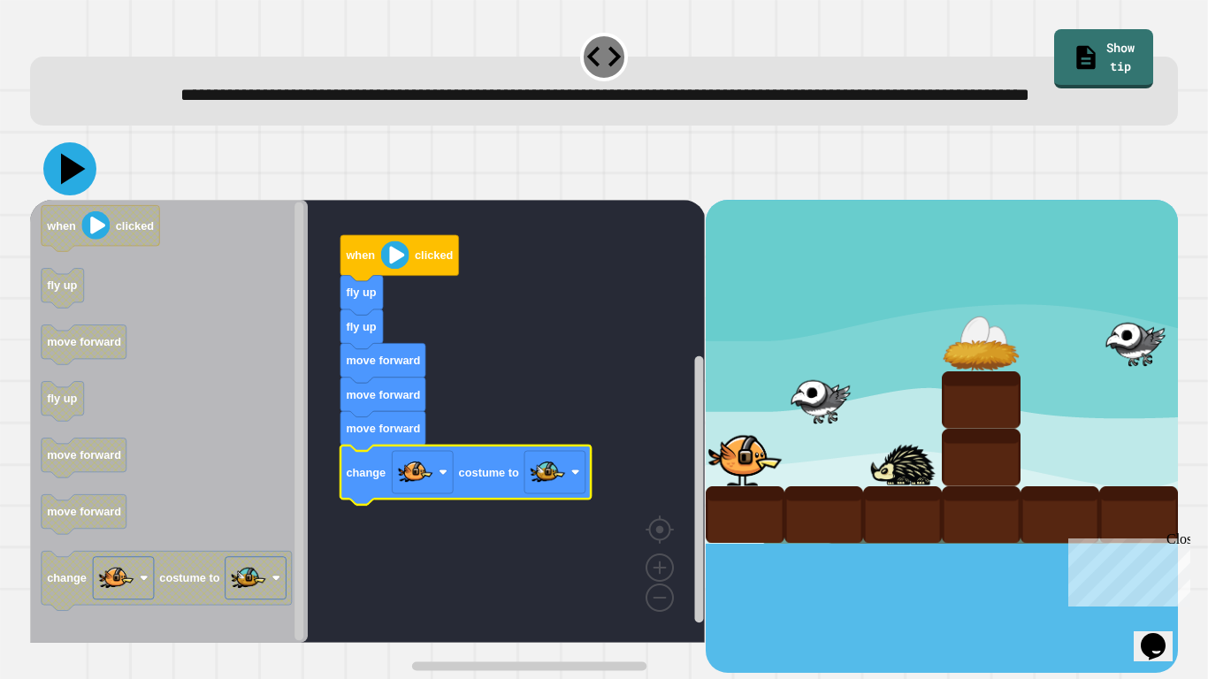
click at [57, 194] on icon at bounding box center [69, 168] width 53 height 53
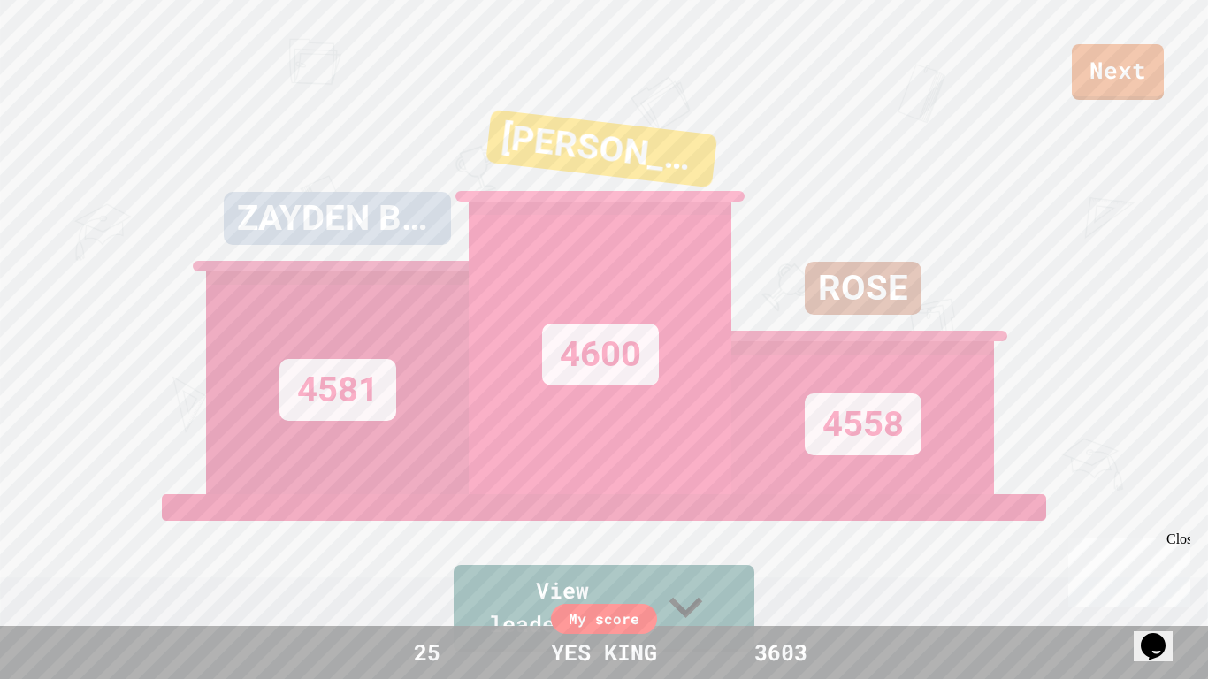
click at [1062, 87] on div "Next" at bounding box center [604, 50] width 1208 height 100
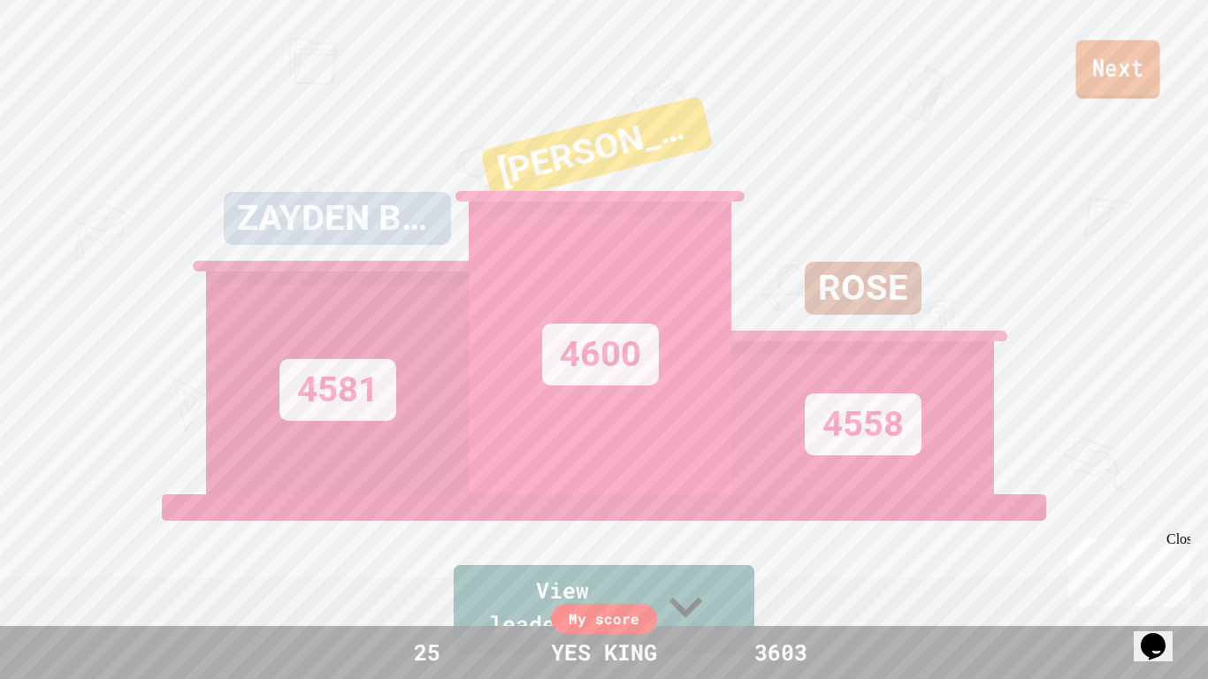
click at [1114, 66] on link "Next" at bounding box center [1117, 69] width 84 height 58
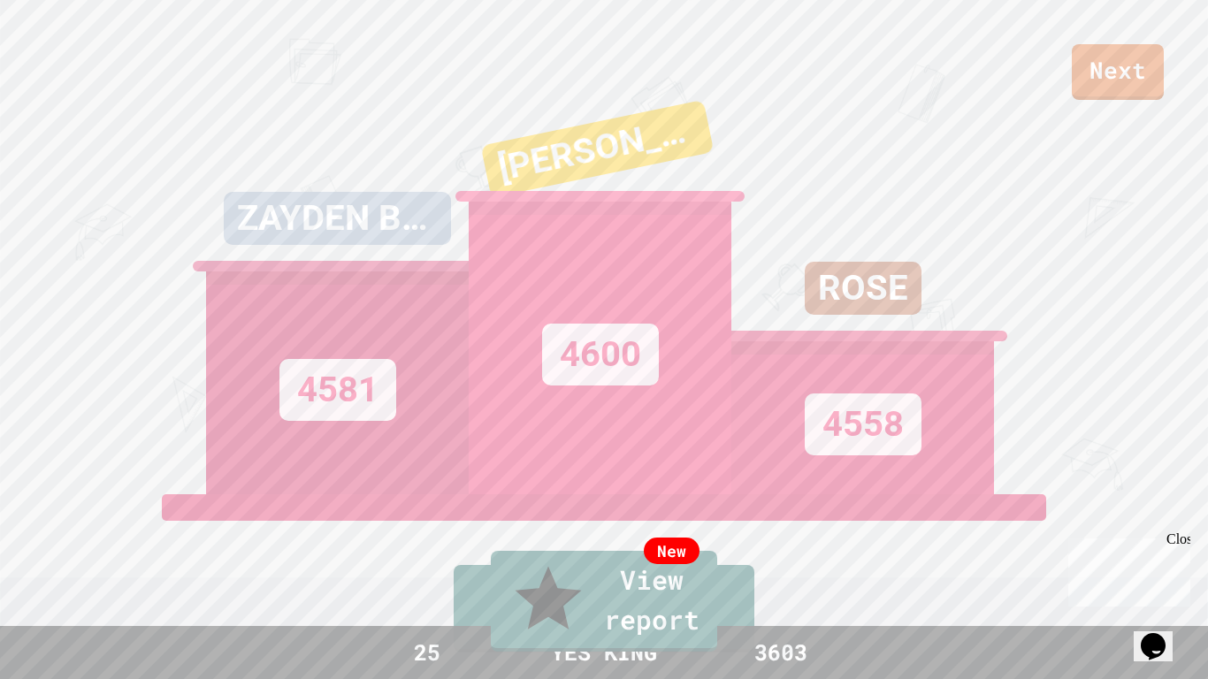
type textarea "**********"
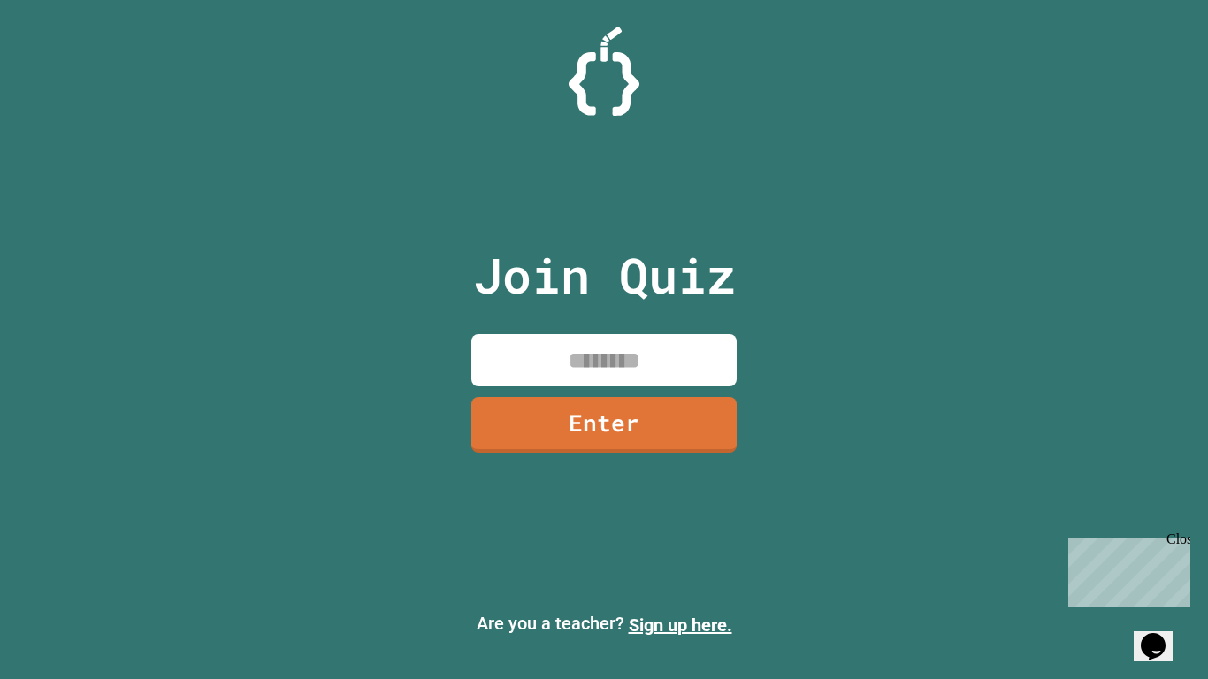
click at [620, 355] on input at bounding box center [603, 360] width 265 height 52
type input "********"
click at [623, 424] on link "Enter" at bounding box center [603, 423] width 261 height 58
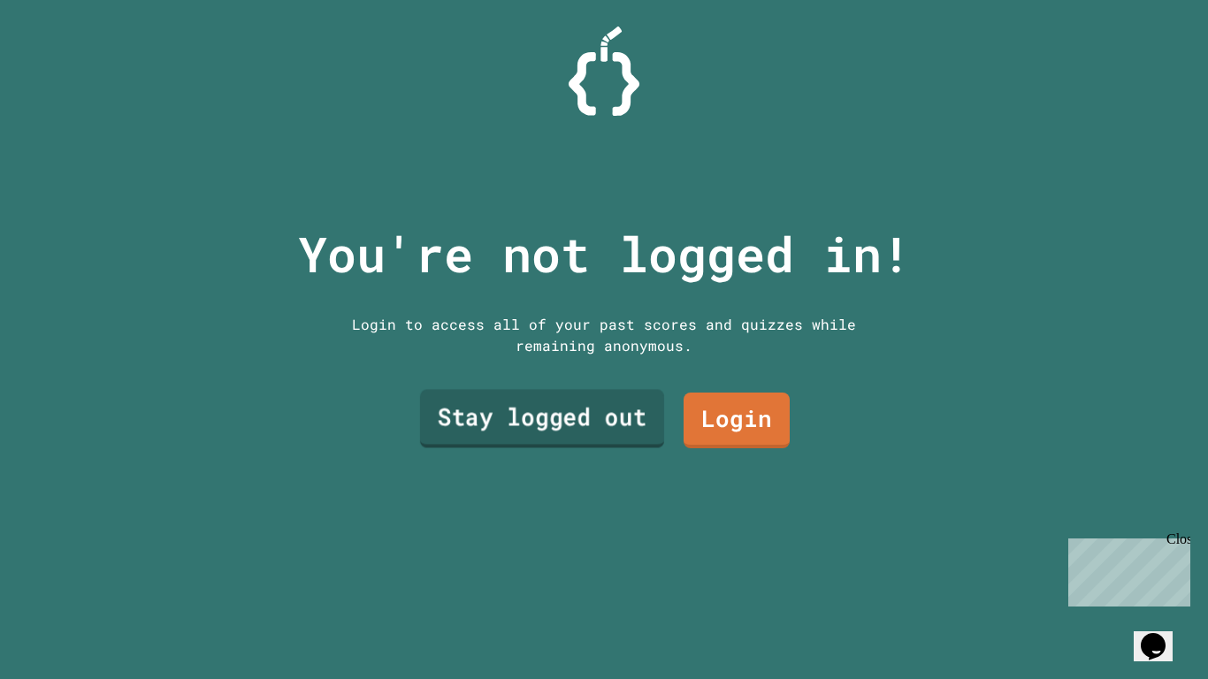
click at [593, 419] on link "Stay logged out" at bounding box center [542, 418] width 244 height 58
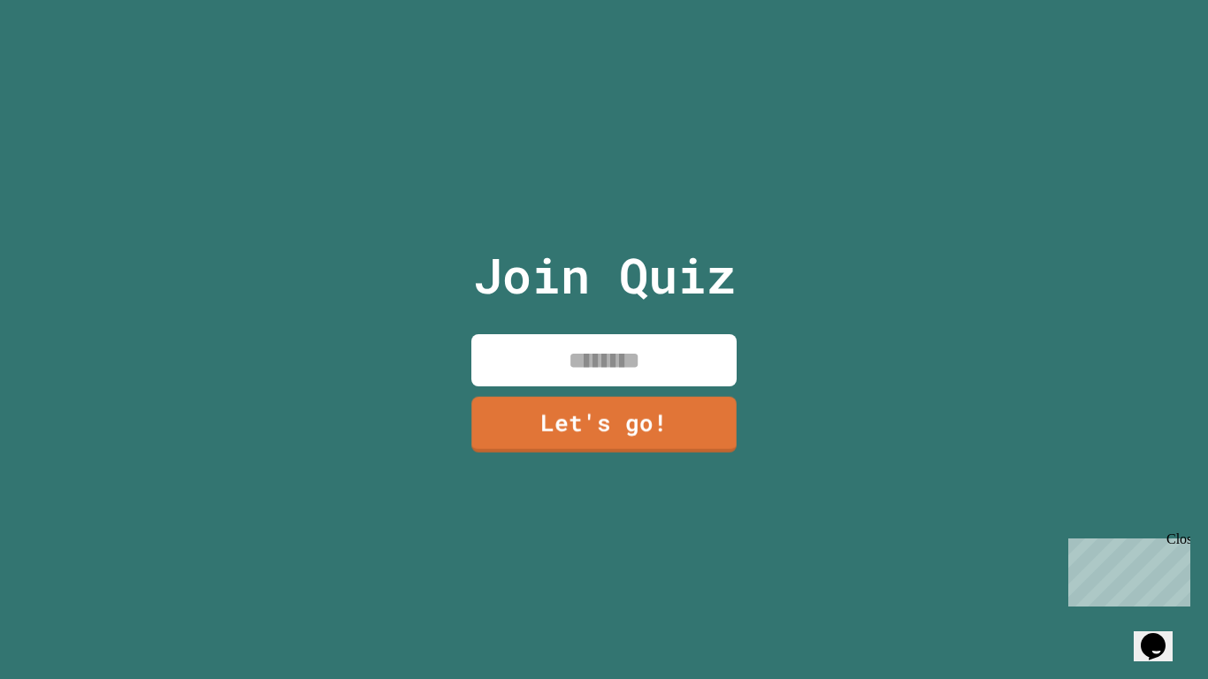
click at [651, 359] on input at bounding box center [603, 360] width 265 height 52
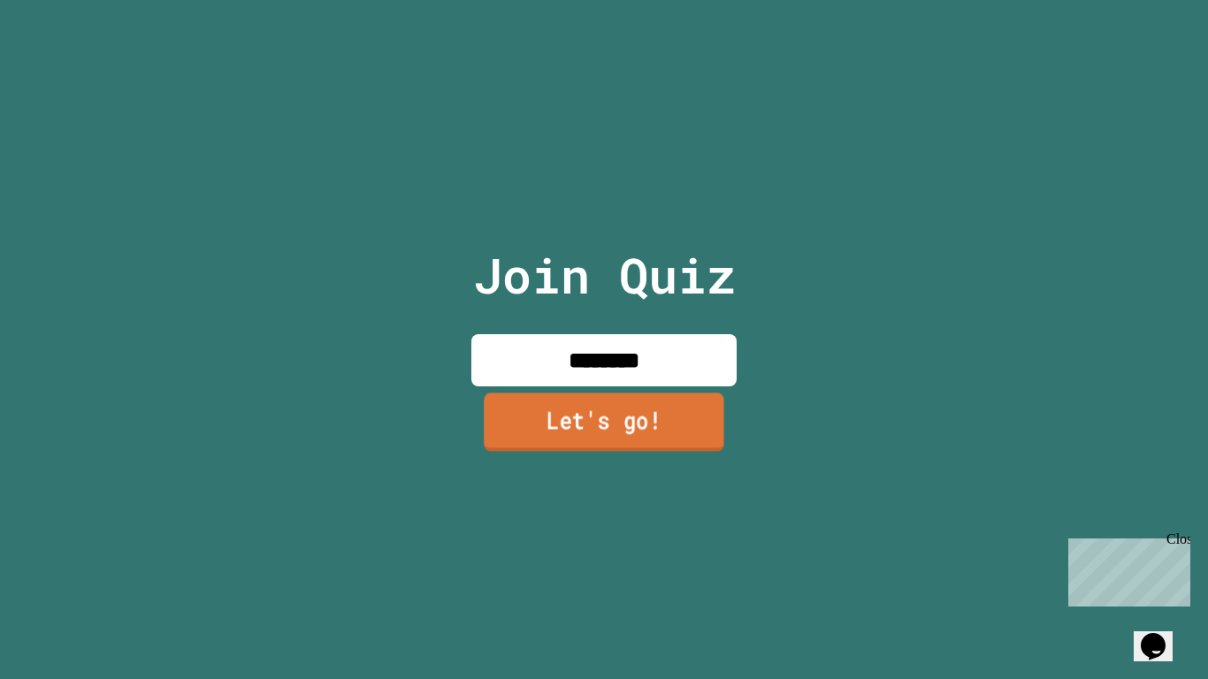
type input "********"
click at [582, 402] on link "Let's go!" at bounding box center [604, 423] width 241 height 58
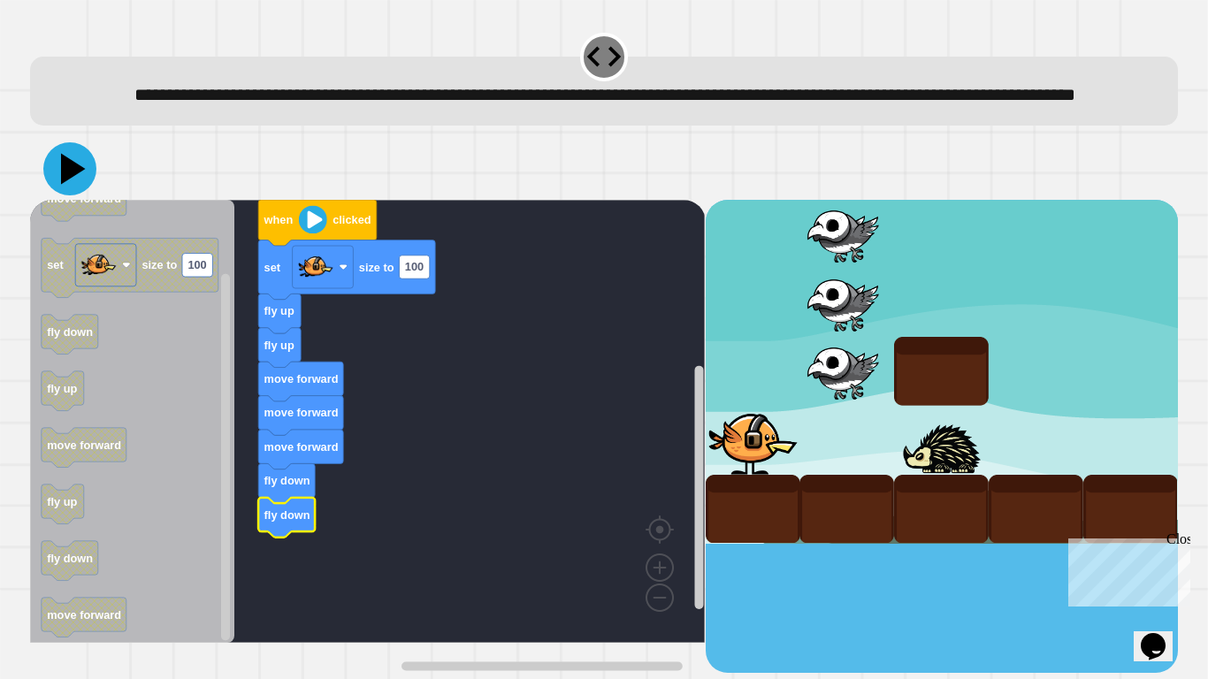
click at [86, 188] on icon at bounding box center [69, 168] width 53 height 53
click at [424, 279] on rect "Blockly Workspace" at bounding box center [415, 267] width 30 height 23
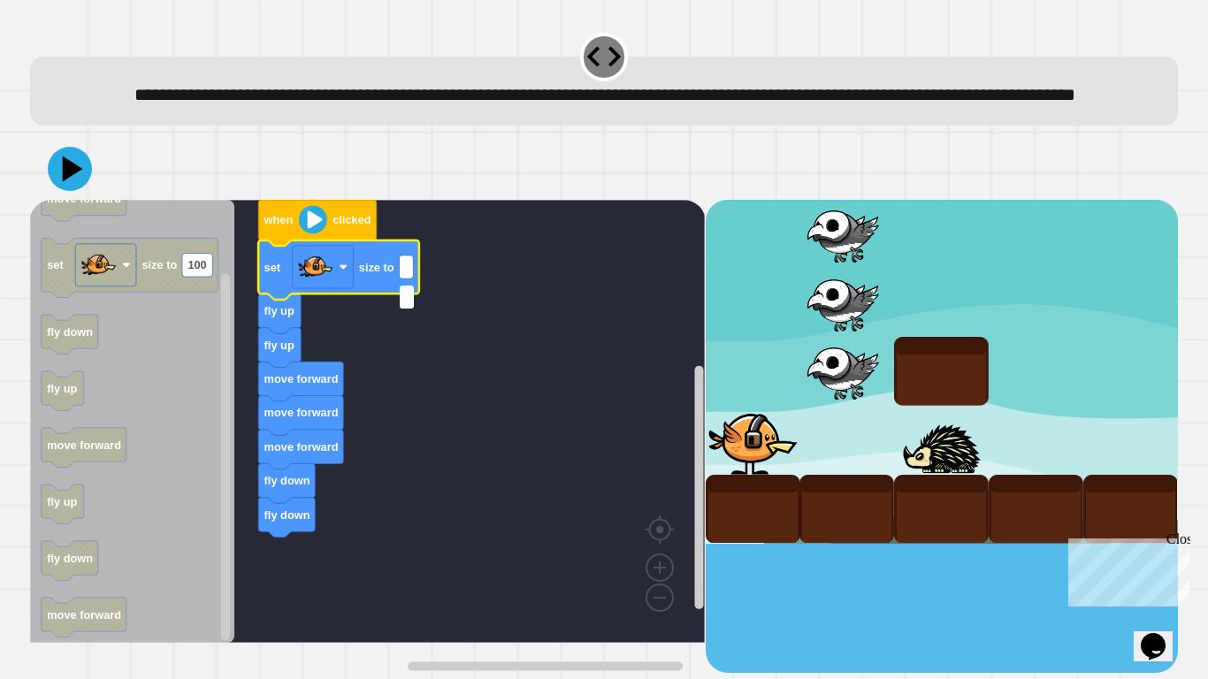
type input "*"
click at [96, 200] on div at bounding box center [604, 169] width 1148 height 62
click at [69, 184] on icon at bounding box center [73, 169] width 23 height 30
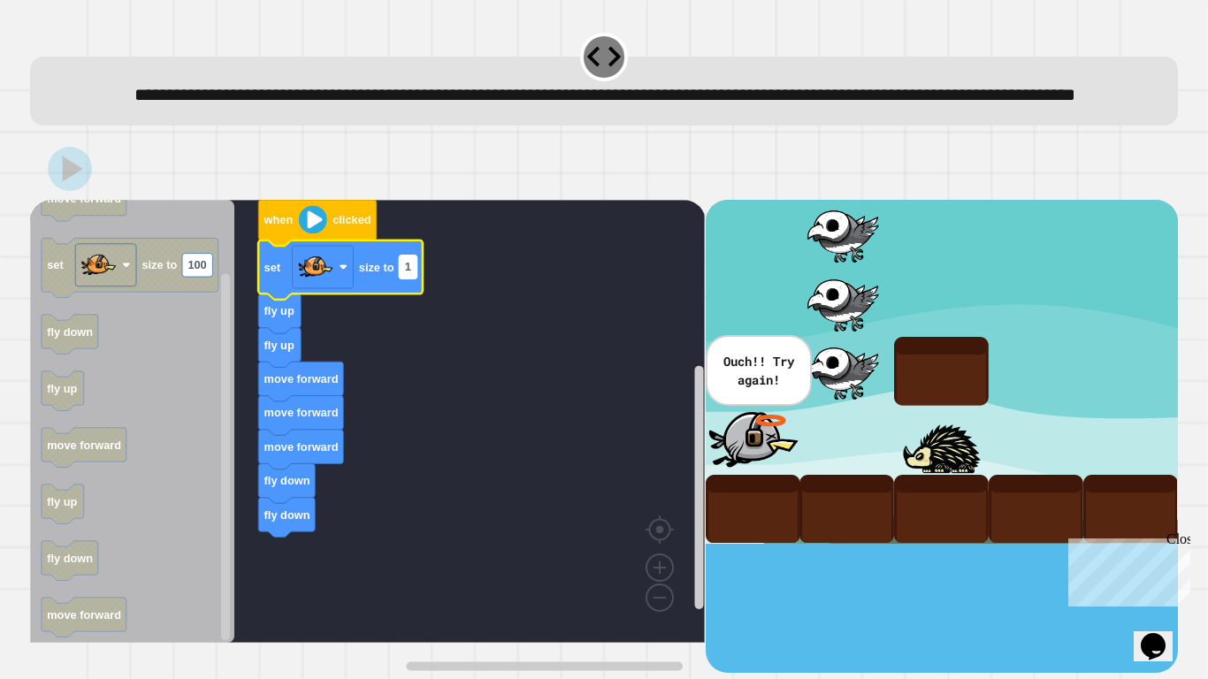
click at [0, 0] on div "Incorrect + 0" at bounding box center [0, 0] width 0 height 0
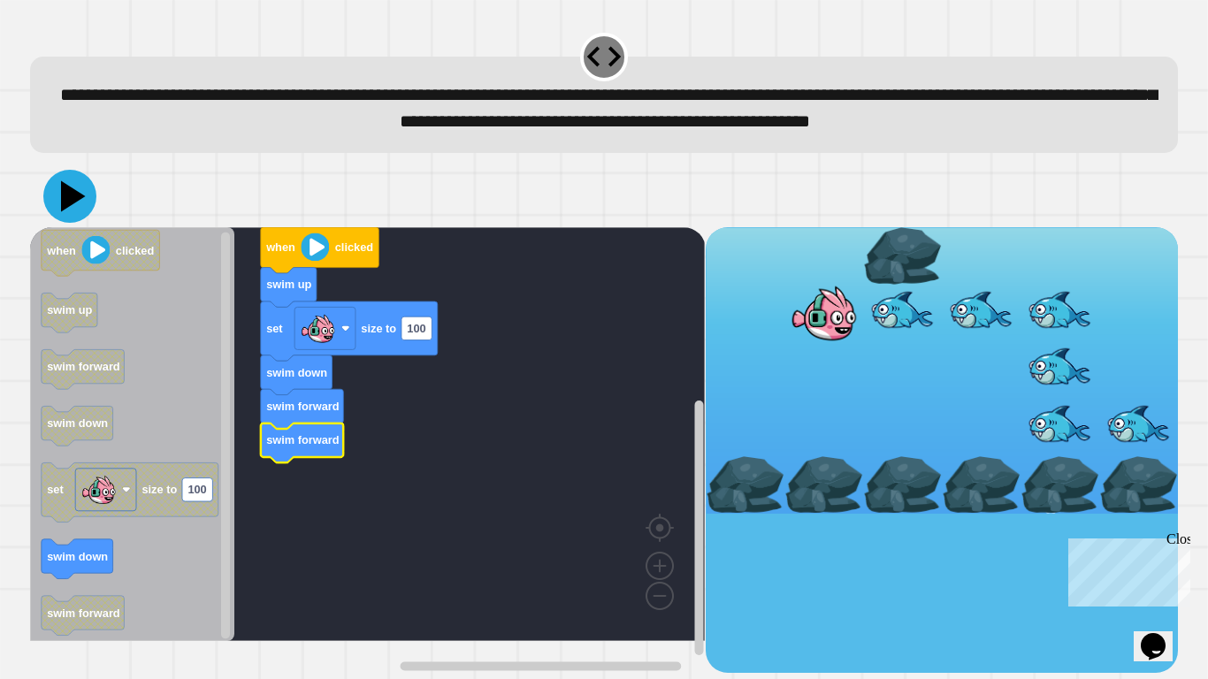
click at [68, 211] on icon at bounding box center [73, 195] width 25 height 31
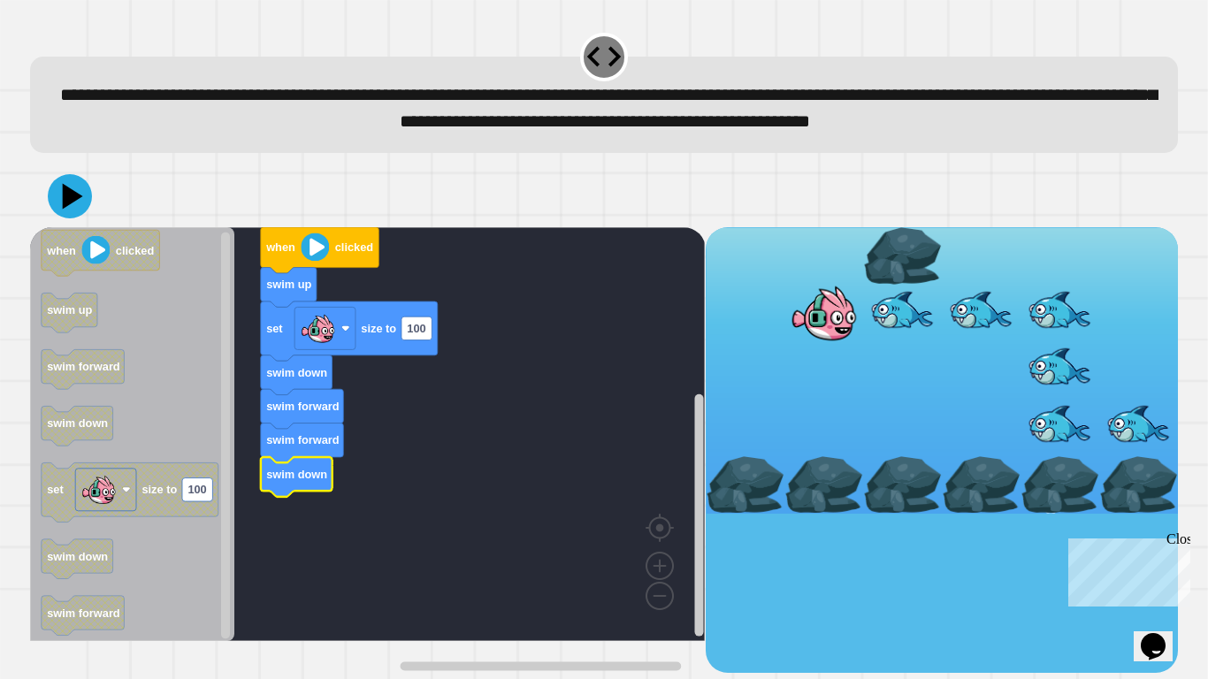
click at [313, 261] on image "Blockly Workspace" at bounding box center [315, 247] width 28 height 28
click at [95, 227] on div at bounding box center [604, 196] width 1148 height 62
click at [72, 210] on icon at bounding box center [73, 195] width 22 height 27
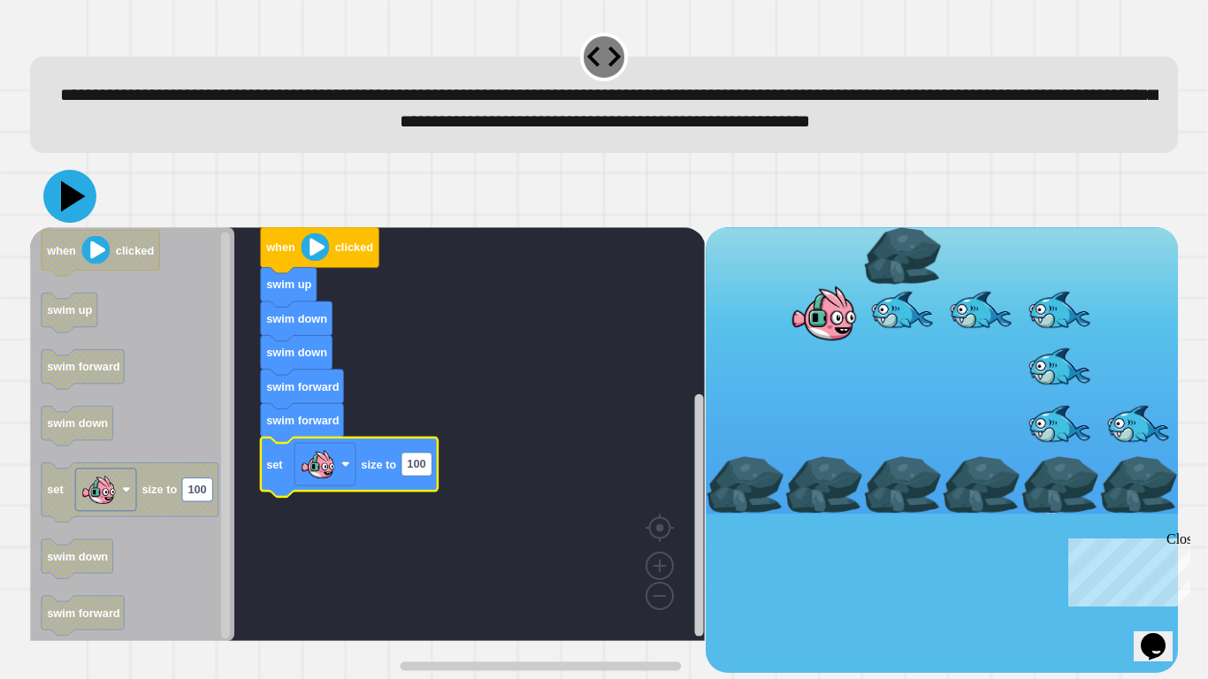
click at [76, 211] on icon at bounding box center [73, 195] width 25 height 31
click at [423, 470] on text "100" at bounding box center [416, 463] width 19 height 13
type input "*"
click at [50, 223] on icon at bounding box center [69, 196] width 53 height 53
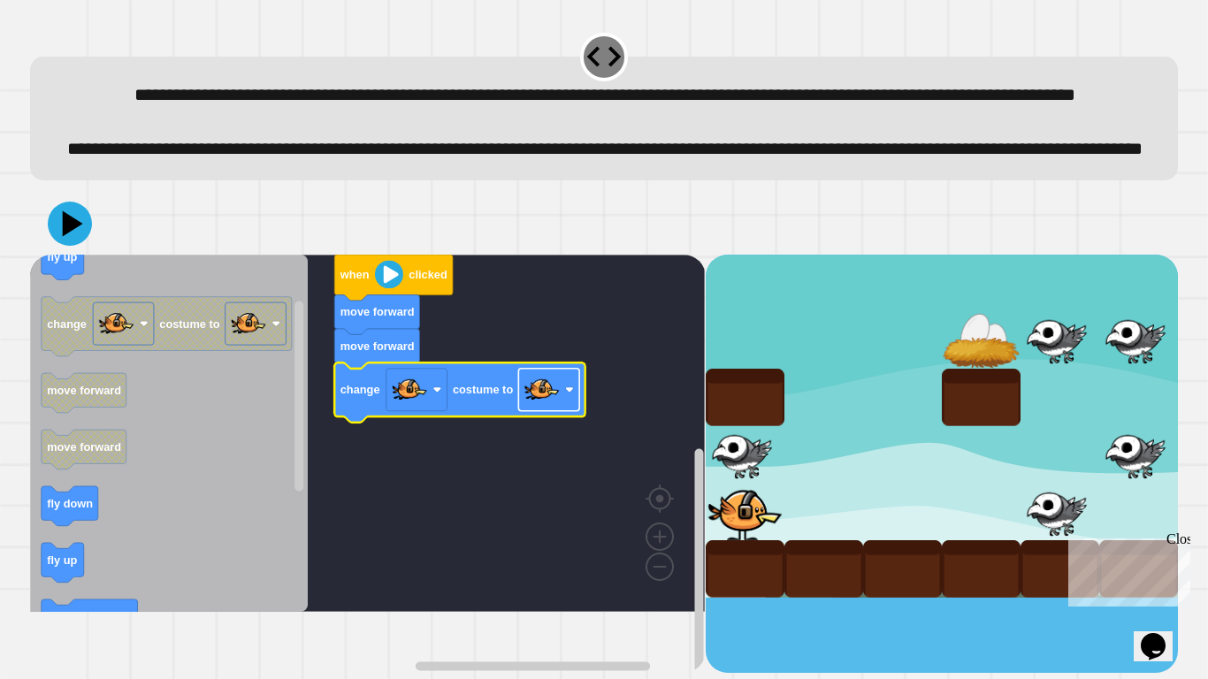
click at [553, 407] on image "Blockly Workspace" at bounding box center [541, 388] width 35 height 35
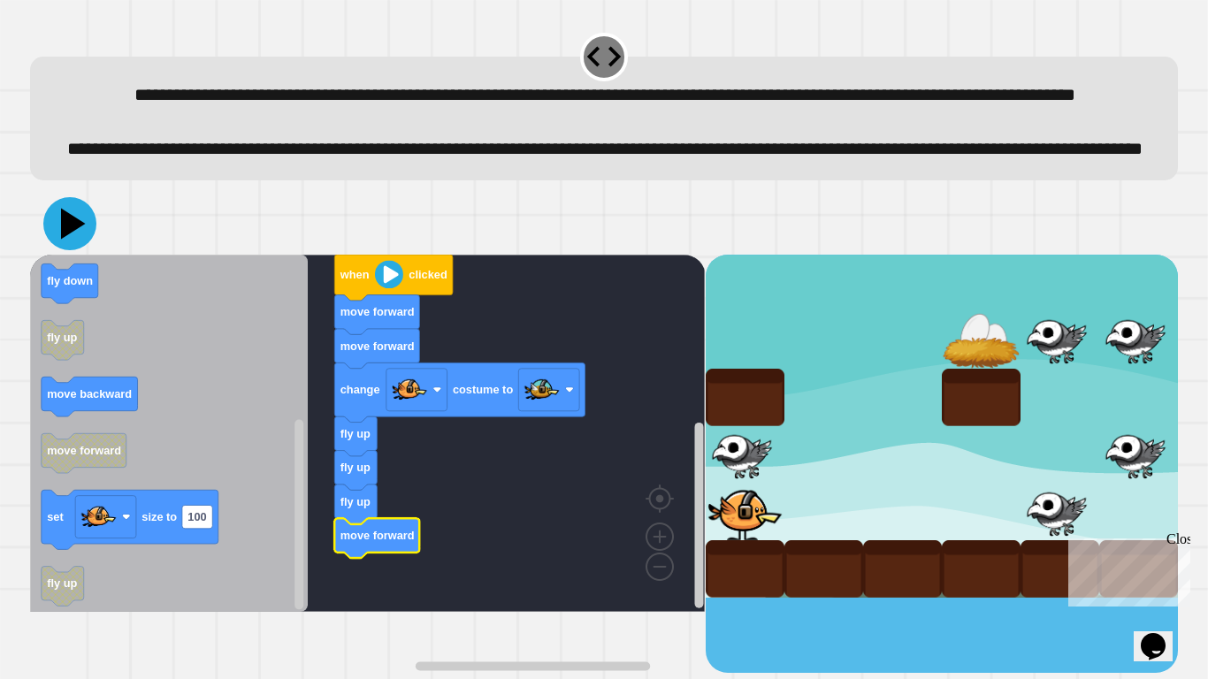
click at [62, 250] on icon at bounding box center [69, 223] width 53 height 53
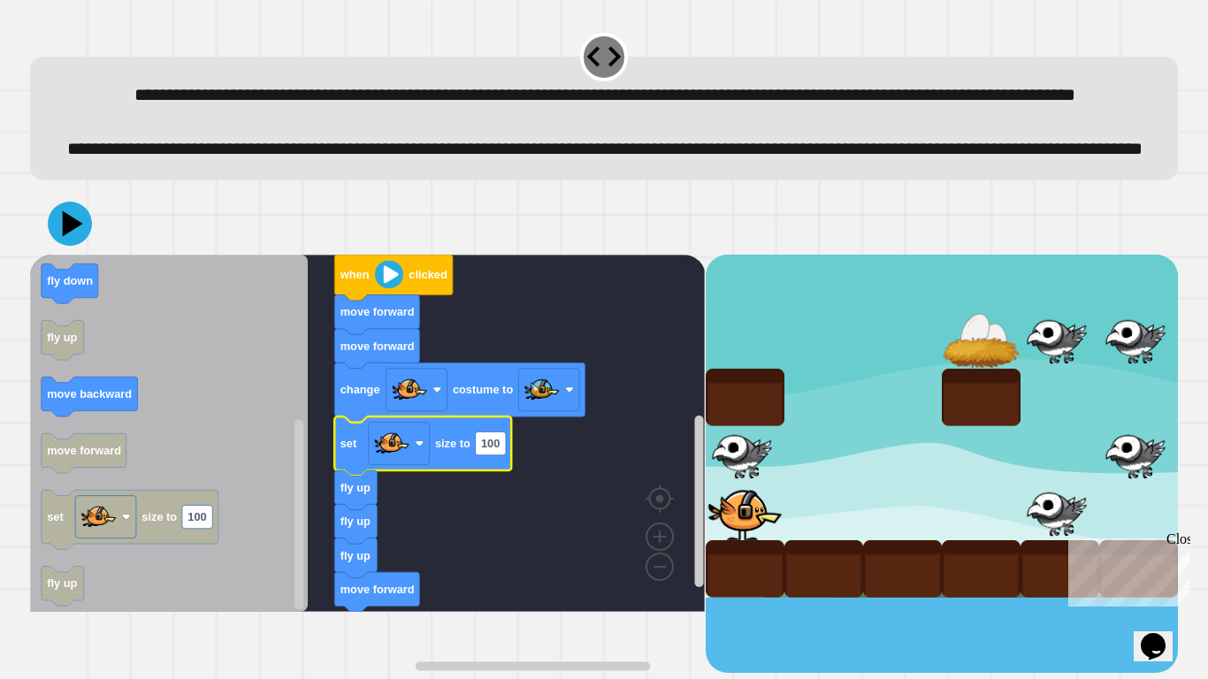
click at [453, 450] on text "size to" at bounding box center [452, 443] width 35 height 13
click at [67, 239] on icon at bounding box center [73, 223] width 25 height 31
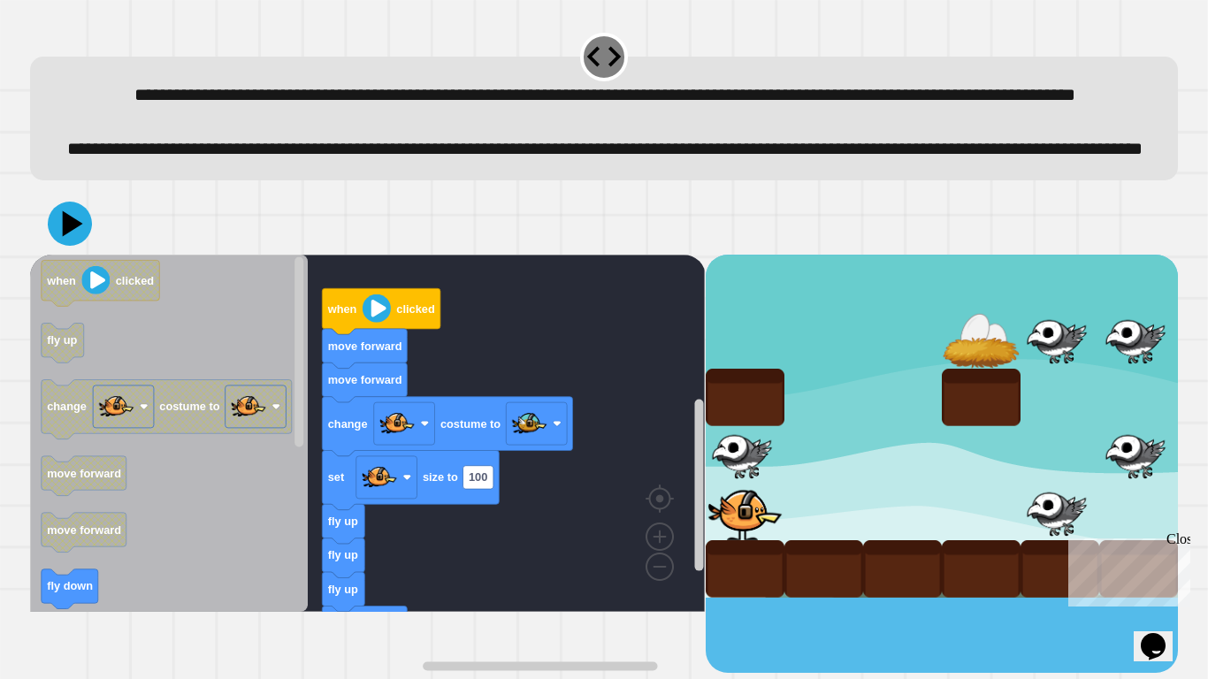
click at [371, 529] on div "when clicked move forward move forward change costume to set size to 100 fly up…" at bounding box center [367, 464] width 675 height 418
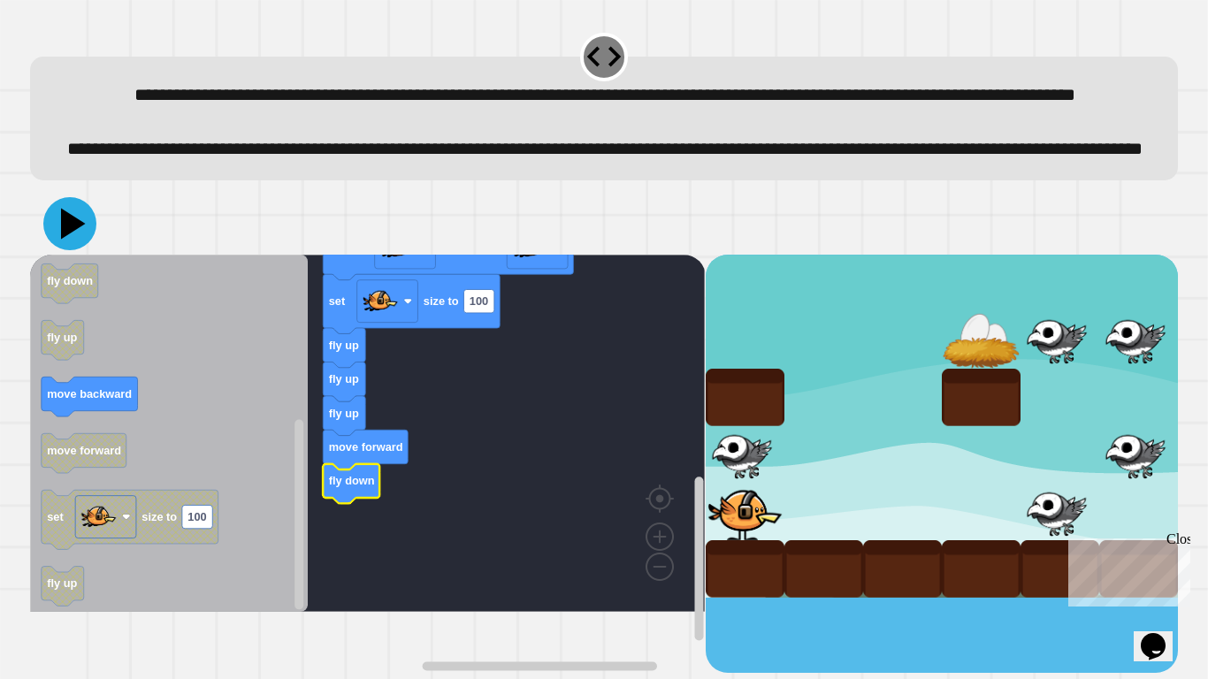
click at [83, 250] on icon at bounding box center [69, 223] width 53 height 53
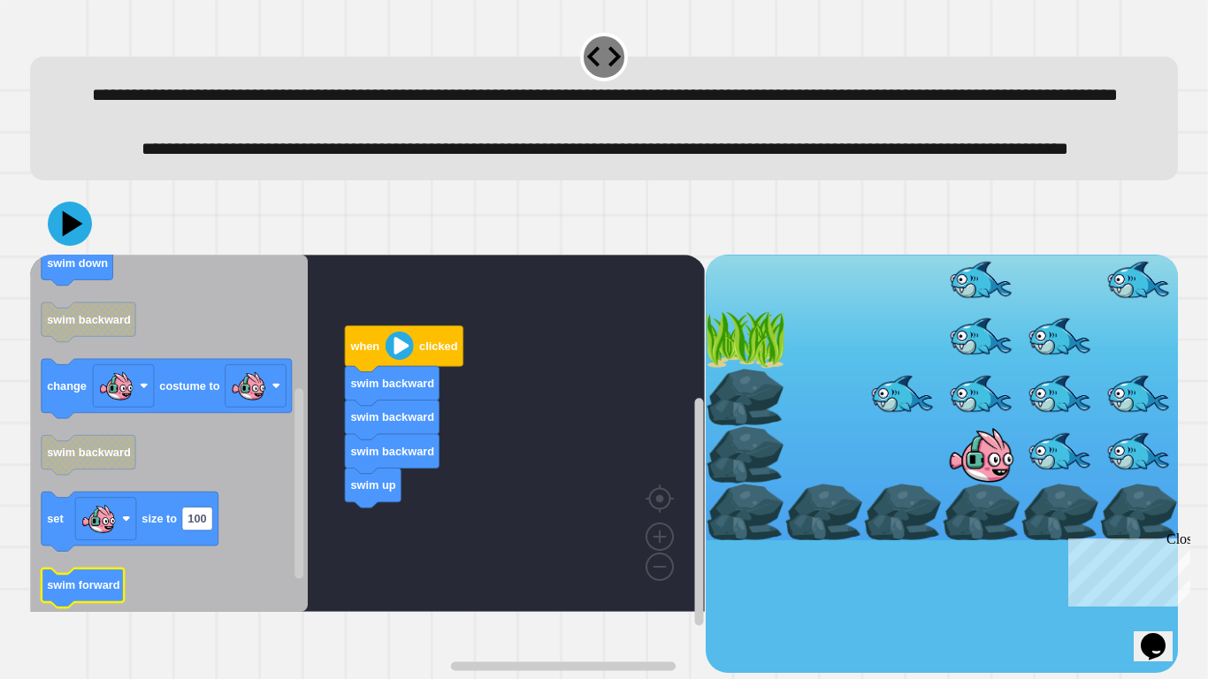
click at [106, 529] on text "swim forward" at bounding box center [83, 584] width 73 height 13
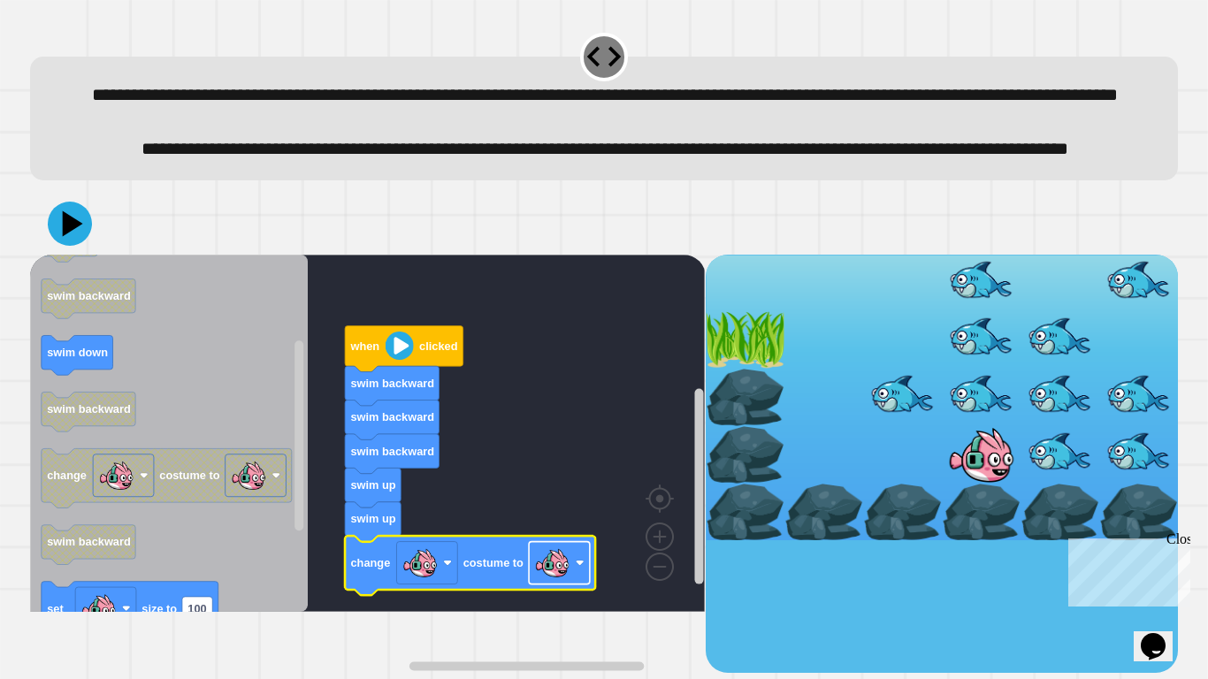
click at [568, 529] on image "Blockly Workspace" at bounding box center [552, 562] width 35 height 35
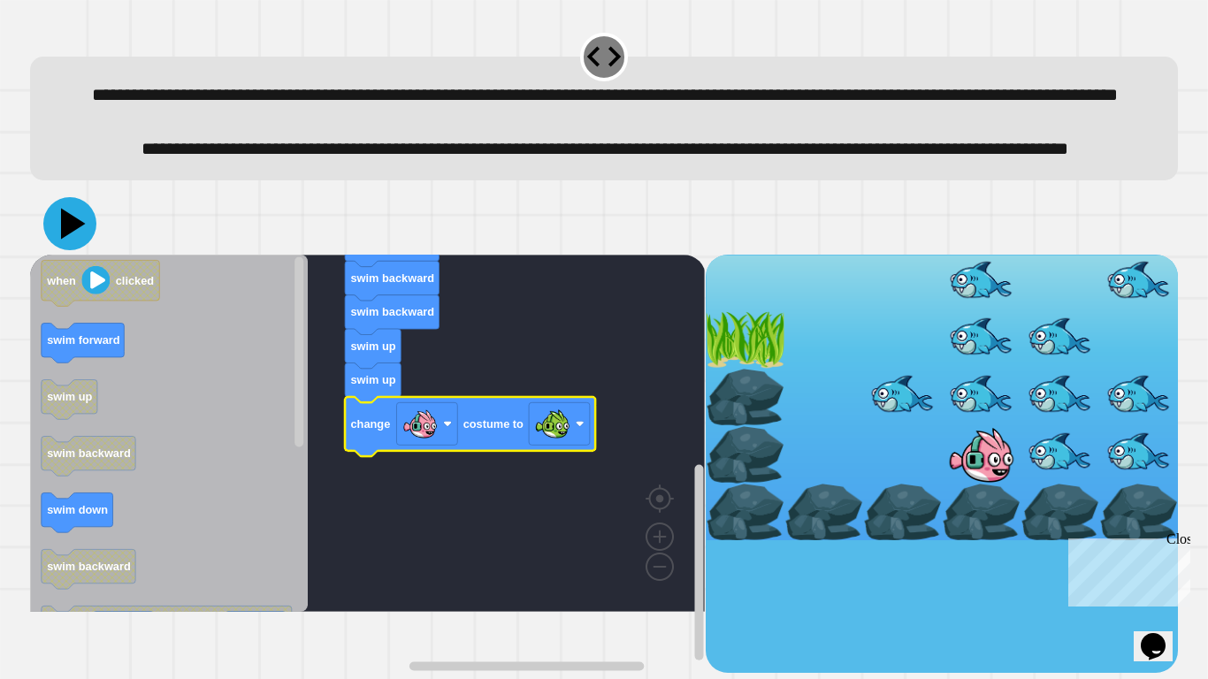
click at [70, 239] on icon at bounding box center [73, 223] width 25 height 31
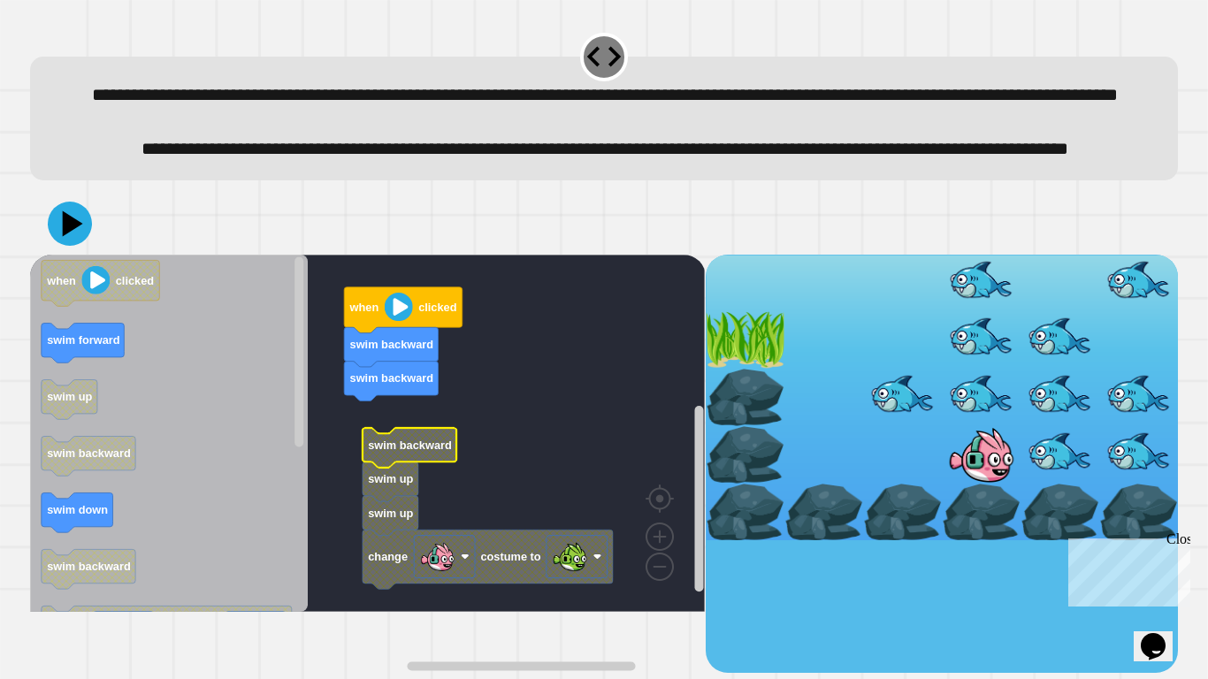
click at [445, 451] on text "swim backward" at bounding box center [410, 444] width 84 height 13
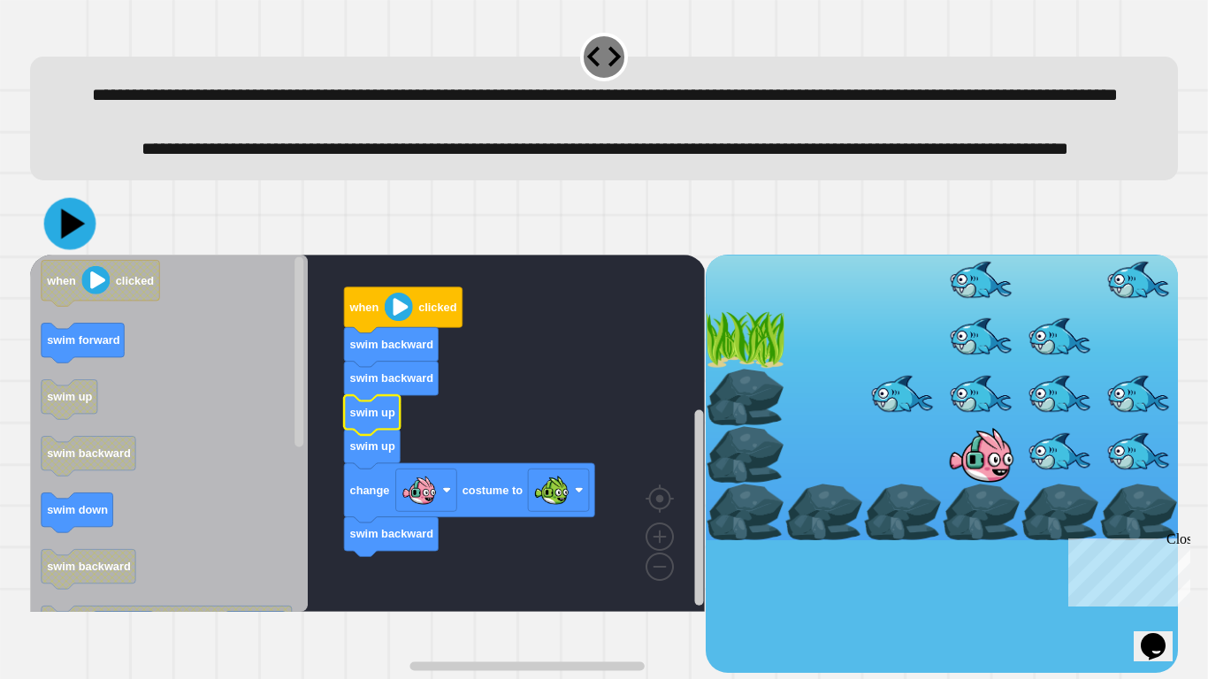
click at [69, 239] on icon at bounding box center [73, 224] width 24 height 30
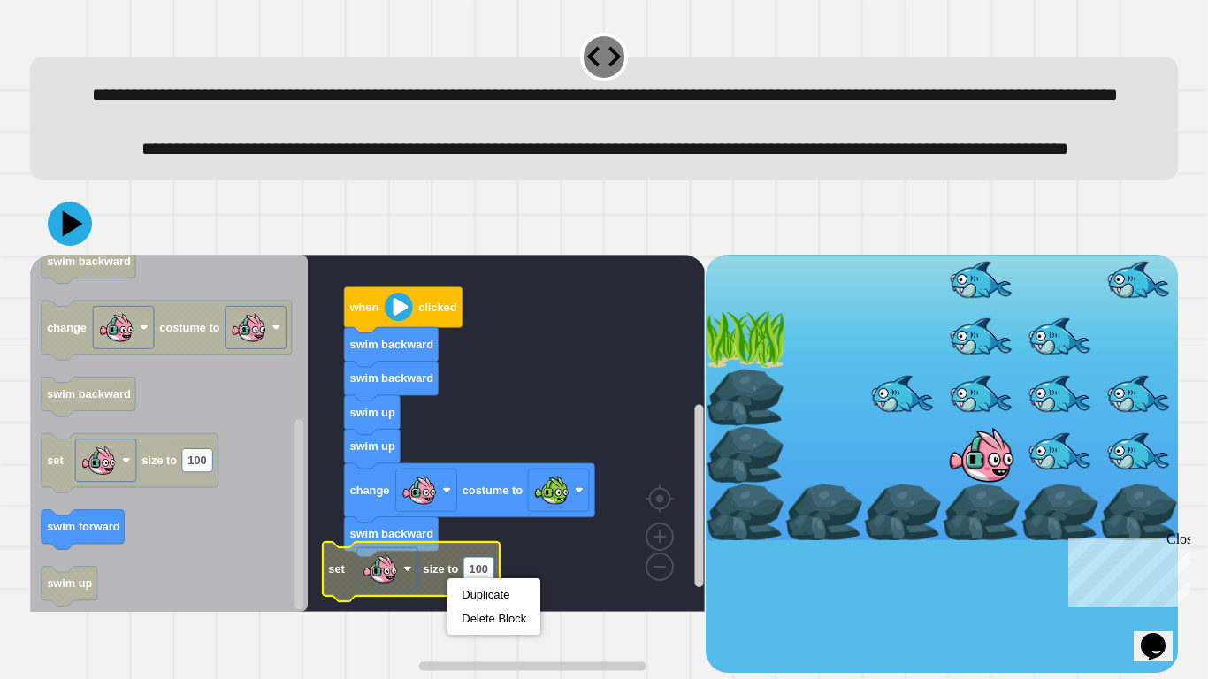
click at [410, 529] on image "Blockly Workspace" at bounding box center [407, 568] width 9 height 9
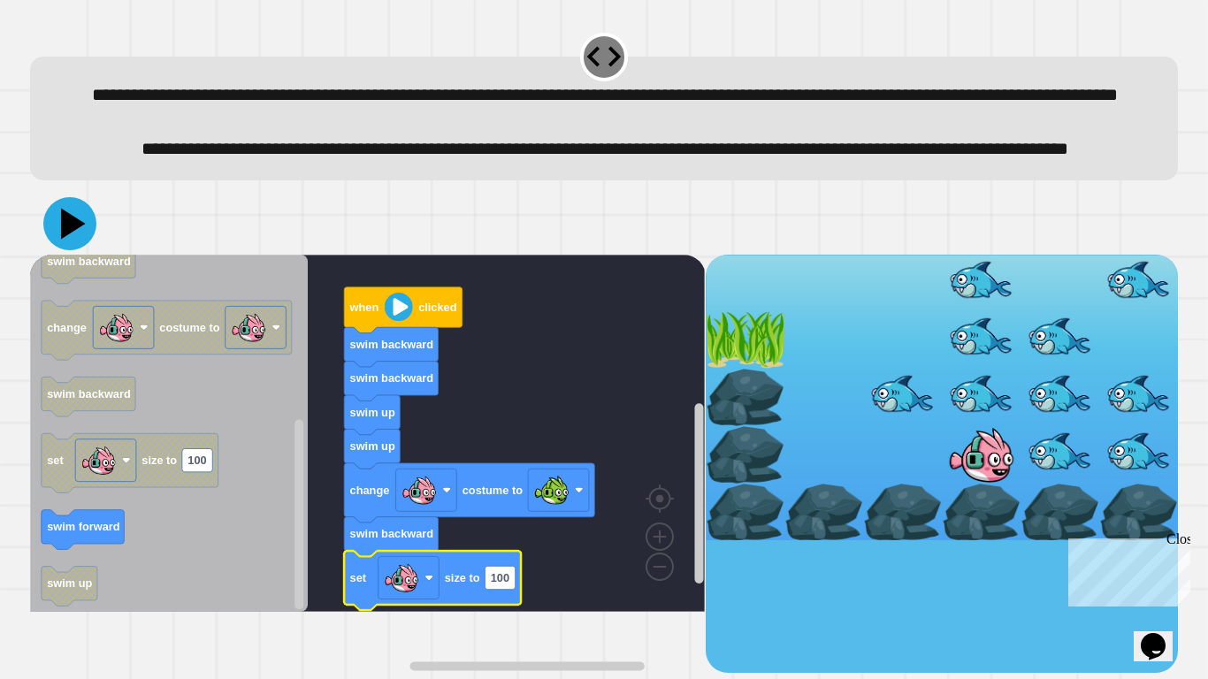
click at [72, 250] on icon at bounding box center [69, 223] width 53 height 53
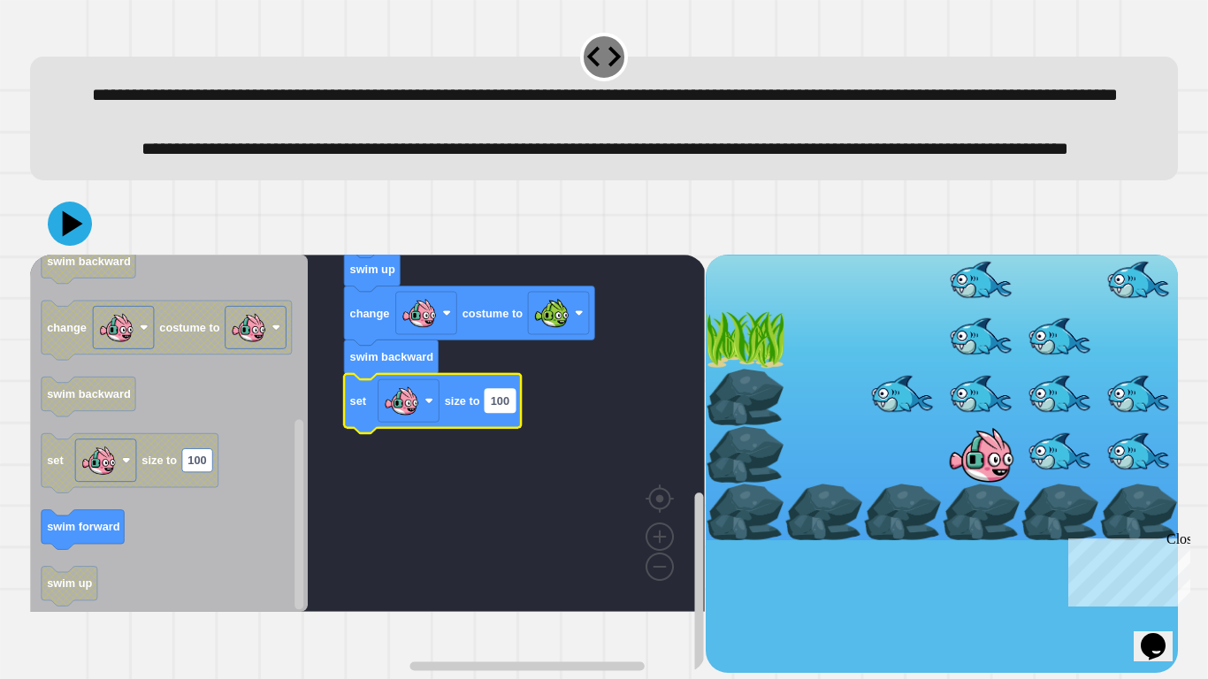
click at [513, 412] on rect "Blockly Workspace" at bounding box center [500, 400] width 30 height 23
type input "*"
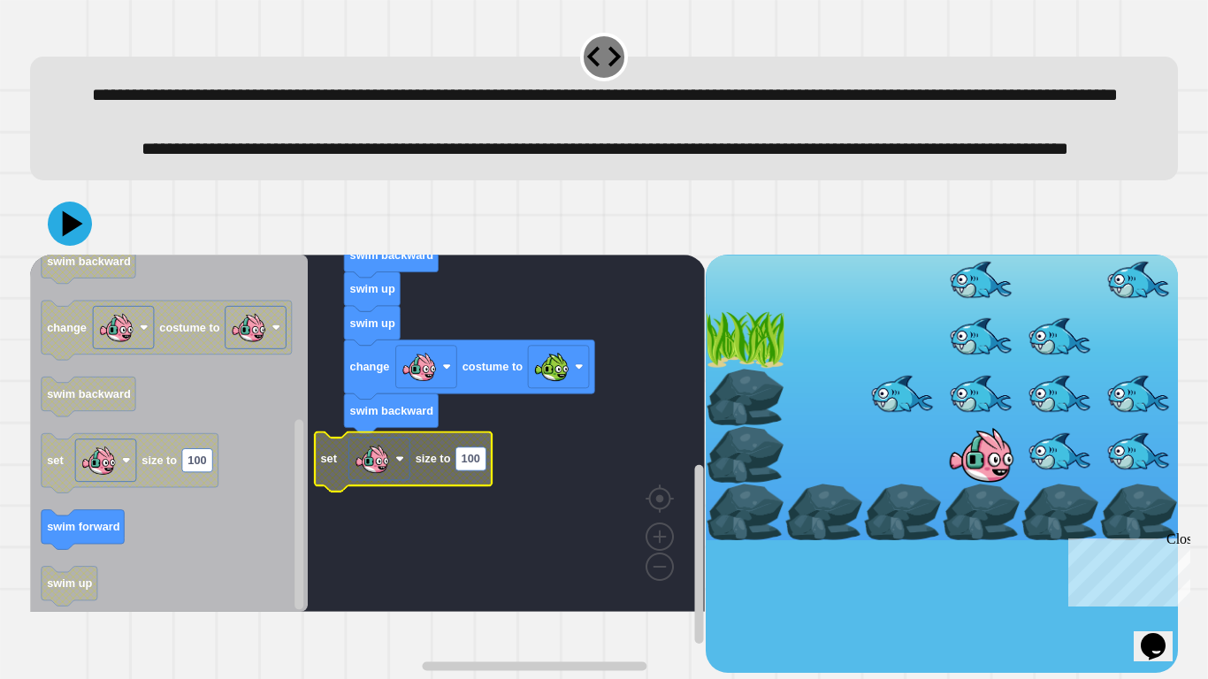
click at [468, 465] on text "100" at bounding box center [471, 458] width 19 height 13
type input "*"
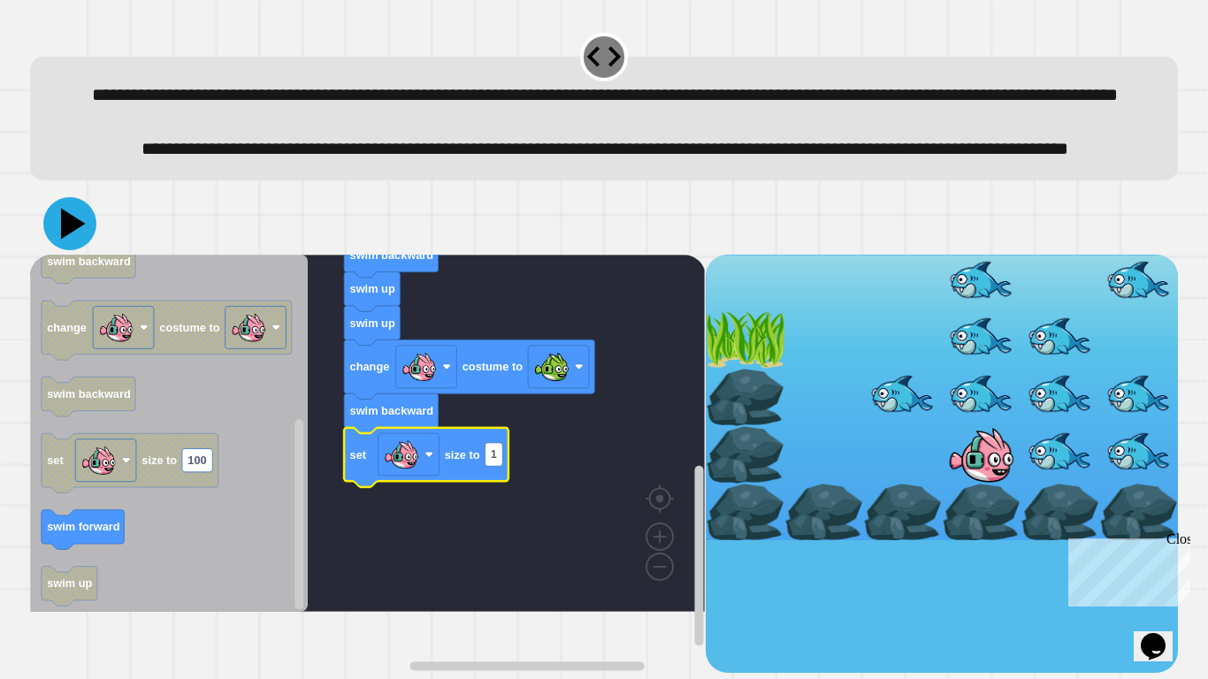
click at [73, 250] on icon at bounding box center [69, 223] width 53 height 53
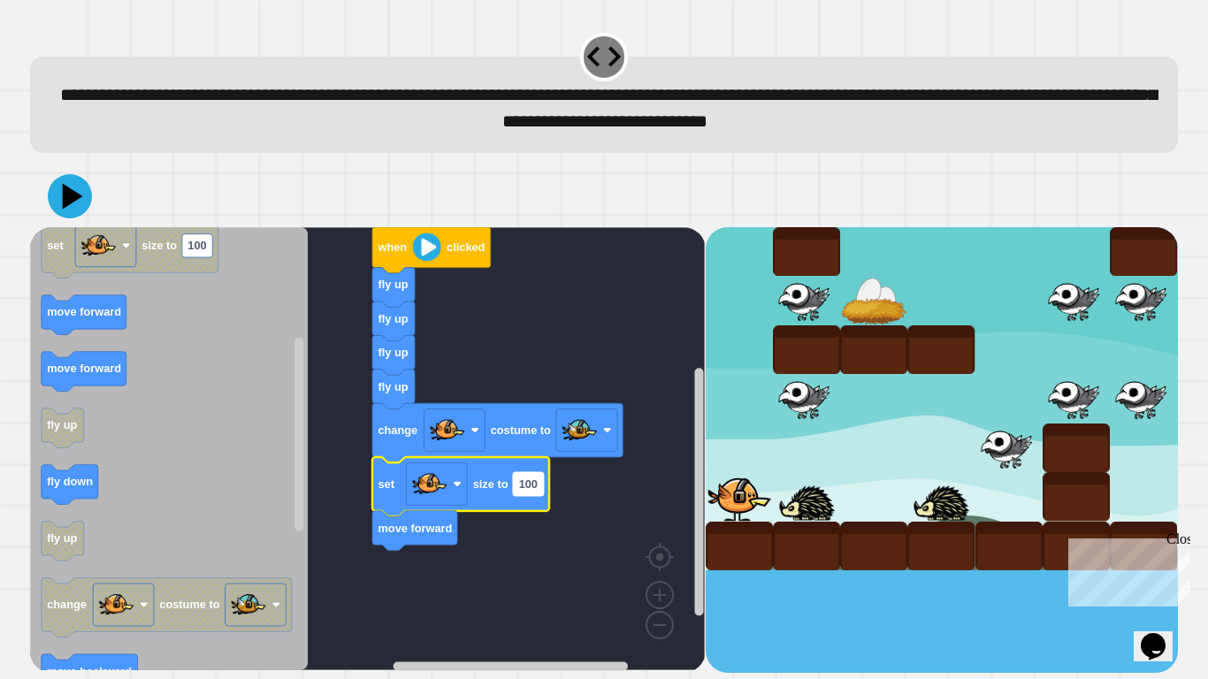
click at [529, 491] on text "100" at bounding box center [528, 484] width 19 height 13
type input "*"
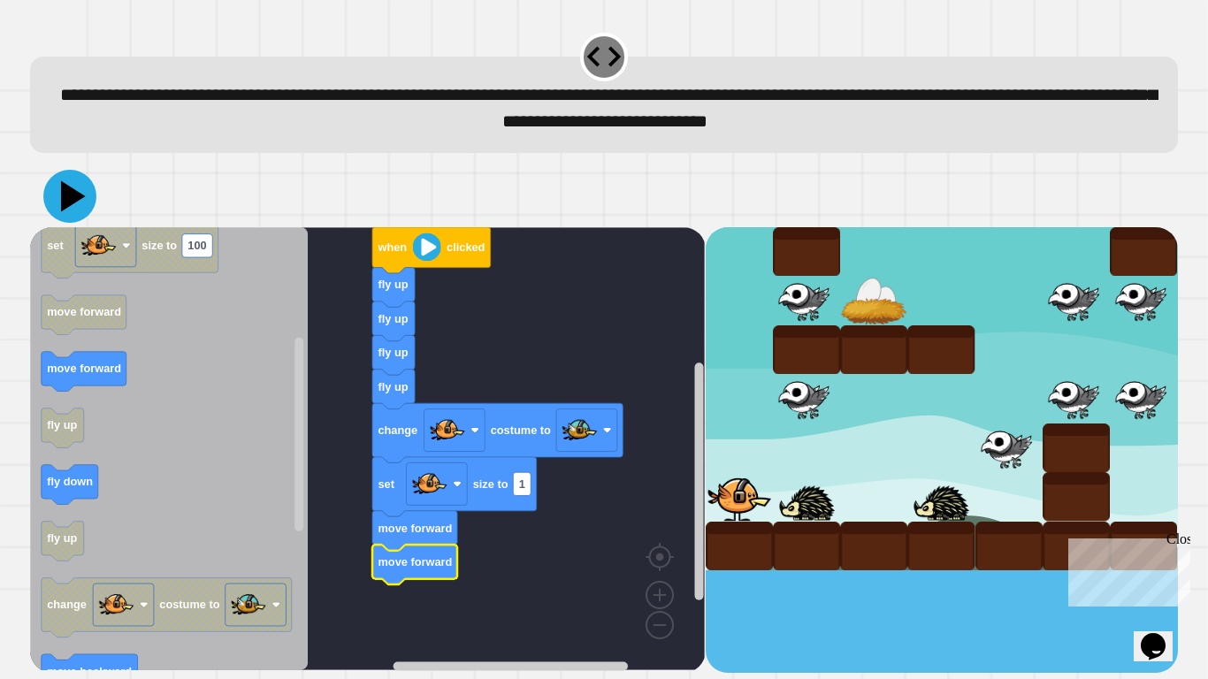
click at [58, 202] on icon at bounding box center [69, 196] width 53 height 53
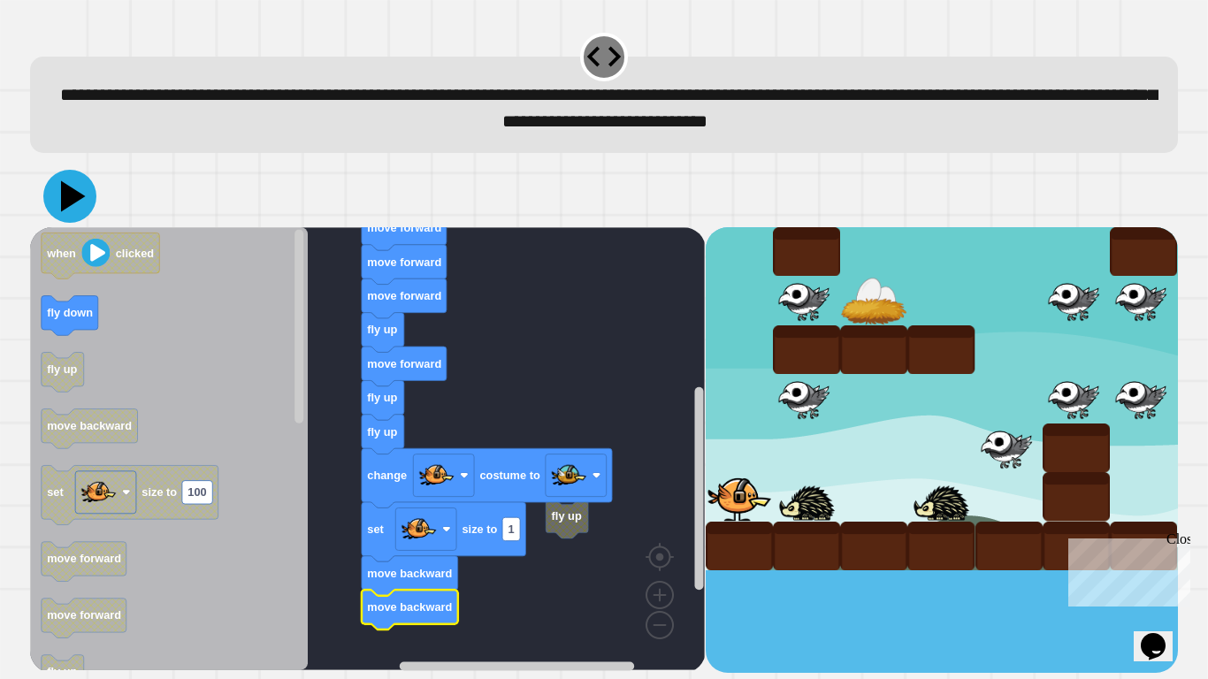
click at [76, 210] on icon at bounding box center [69, 196] width 53 height 53
